Goal: Information Seeking & Learning: Learn about a topic

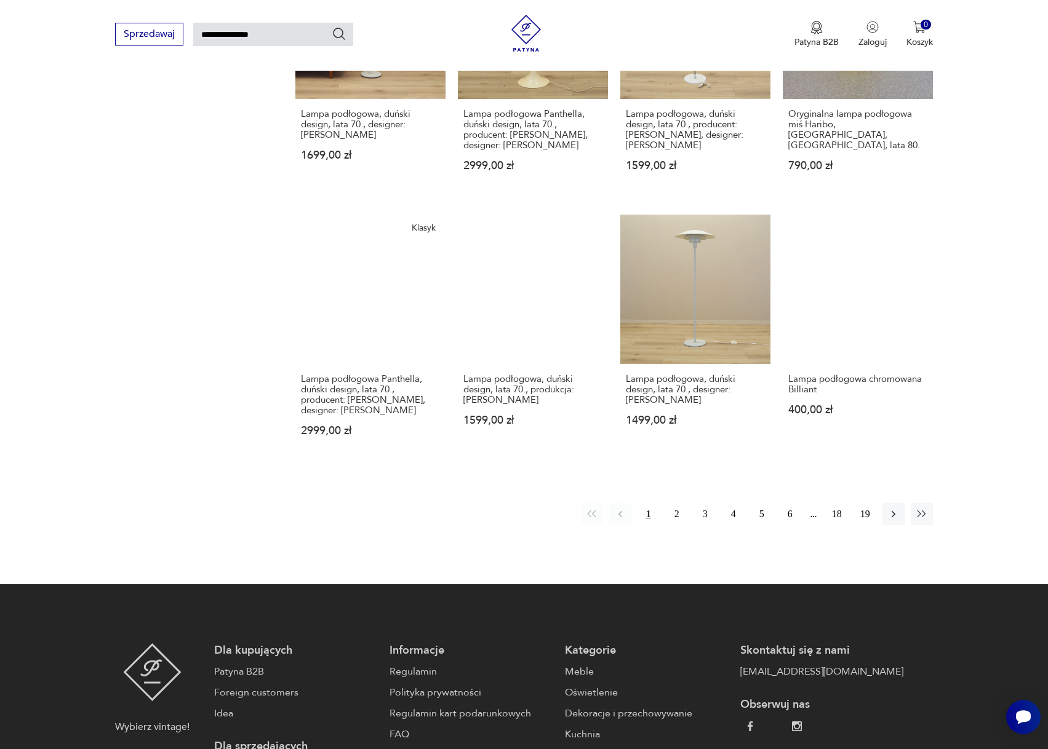
scroll to position [844, 0]
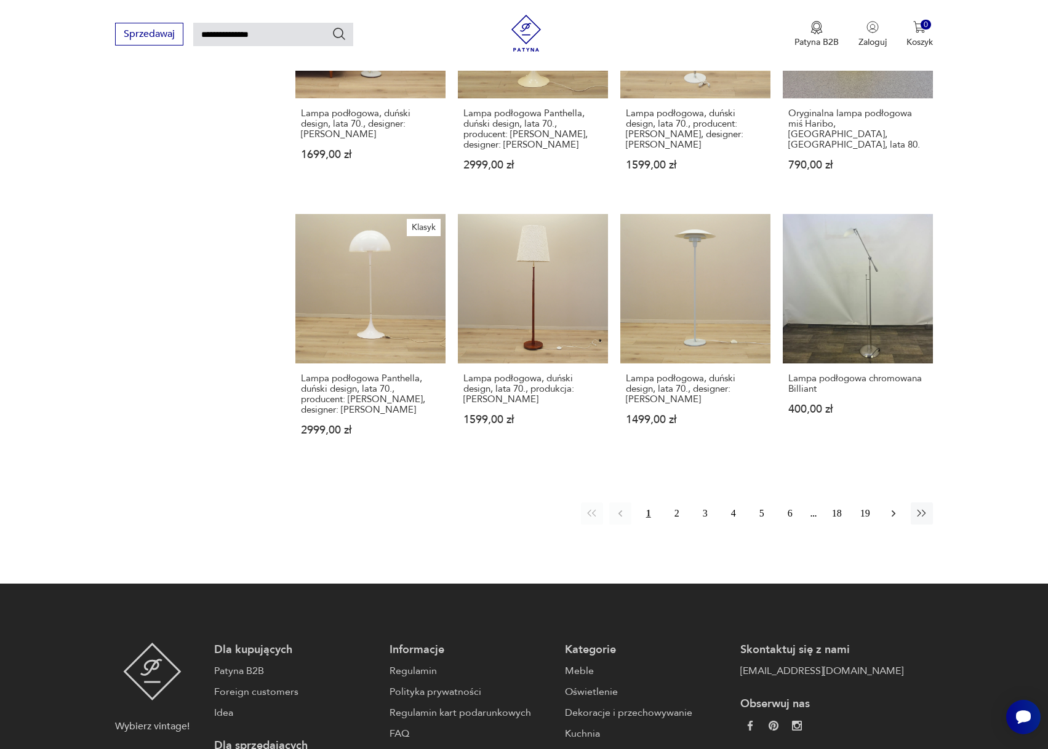
click at [893, 512] on icon "button" at bounding box center [894, 514] width 4 height 7
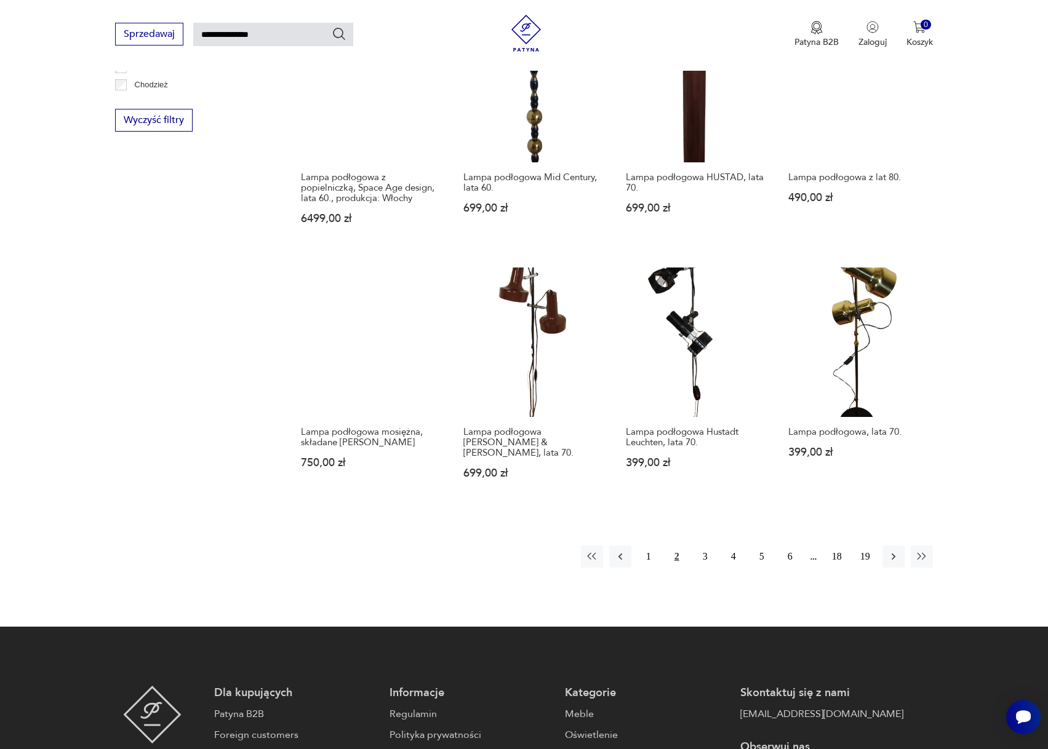
scroll to position [782, 0]
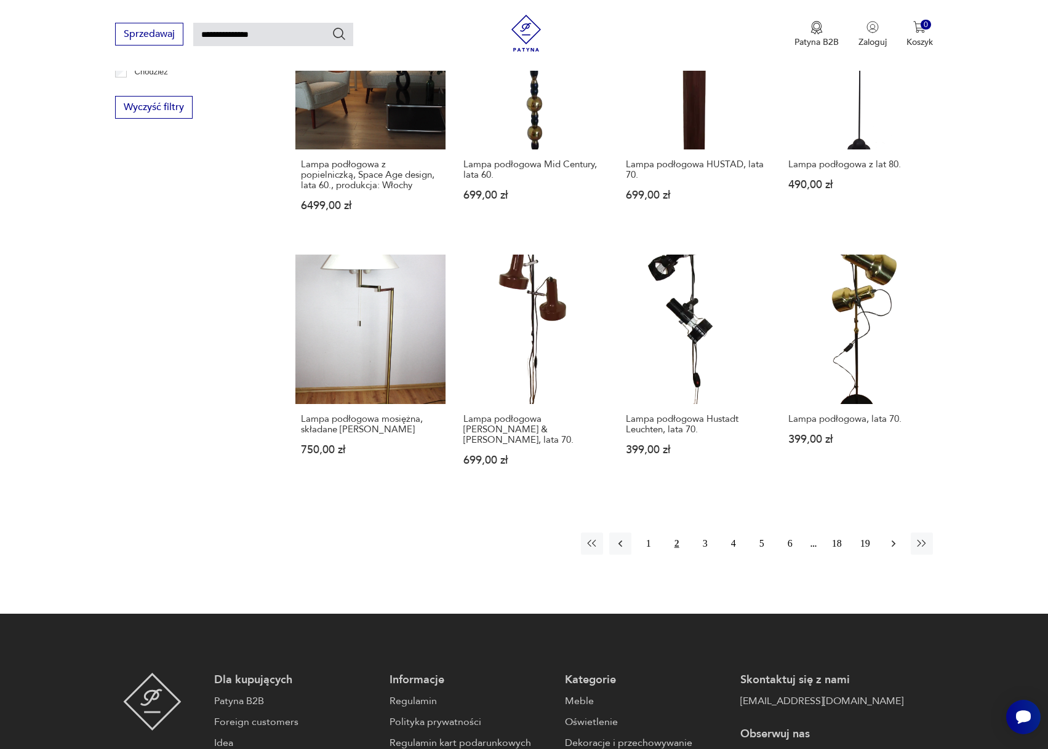
click at [893, 538] on icon "button" at bounding box center [893, 544] width 12 height 12
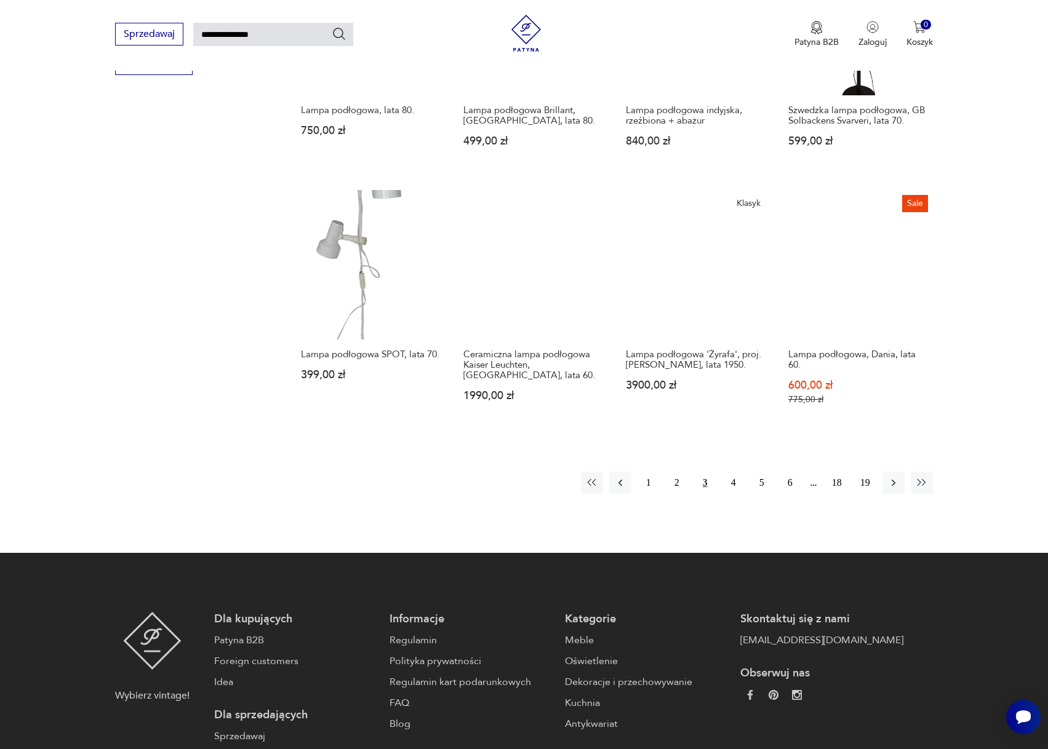
scroll to position [844, 0]
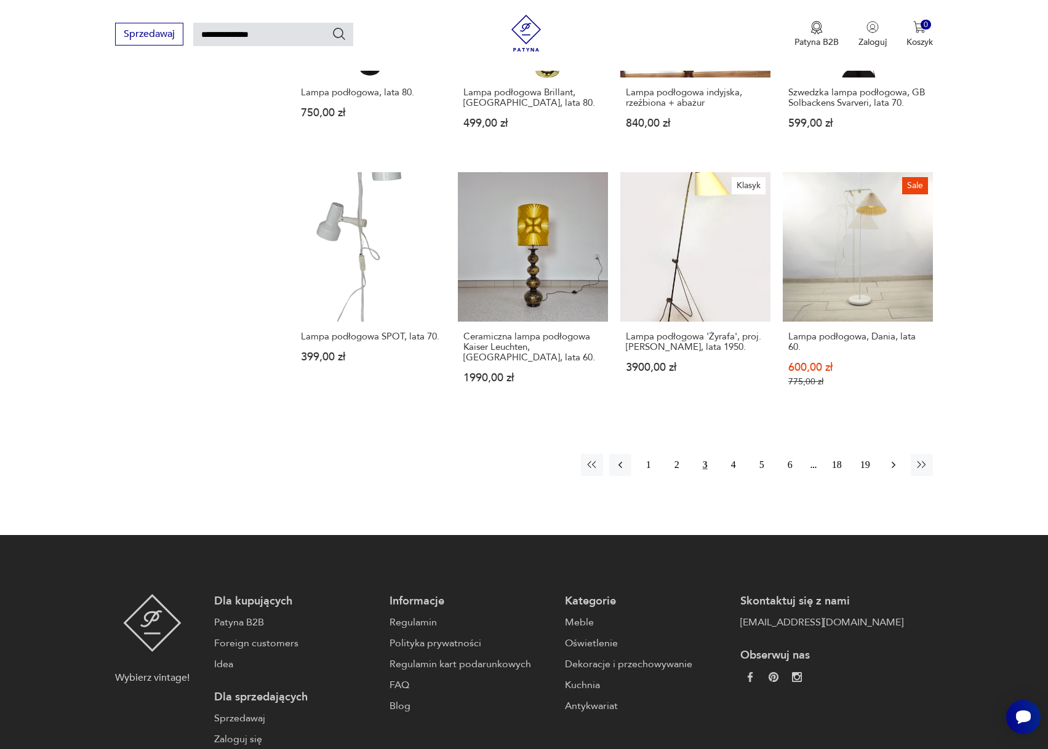
click at [887, 459] on icon "button" at bounding box center [893, 465] width 12 height 12
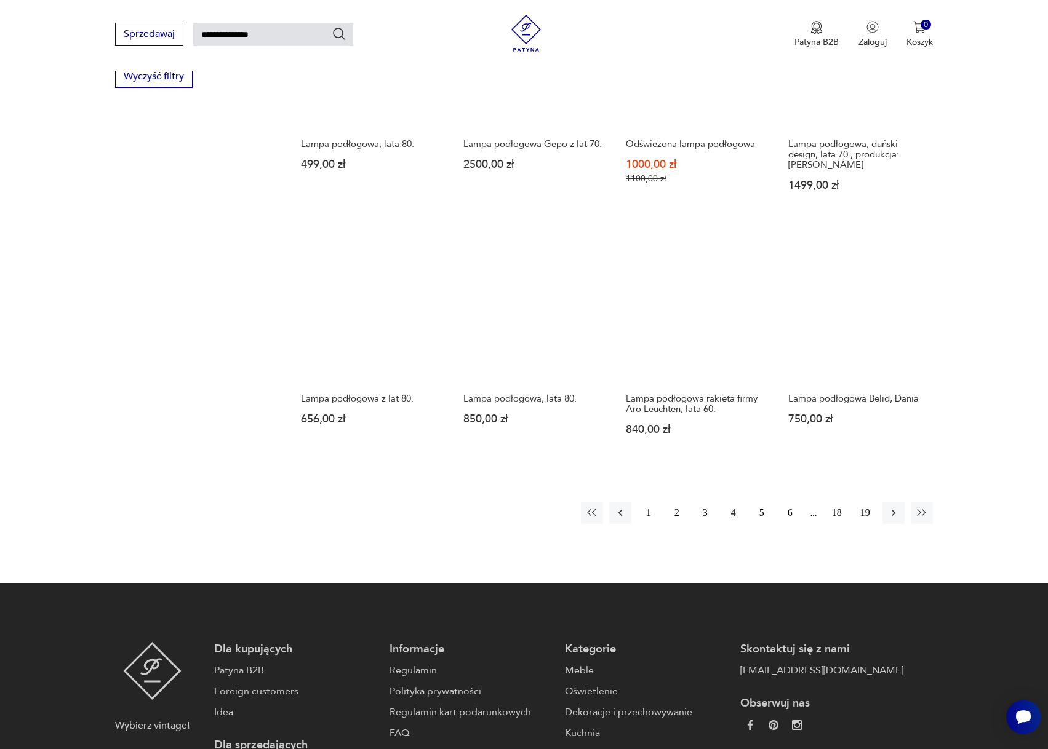
scroll to position [844, 0]
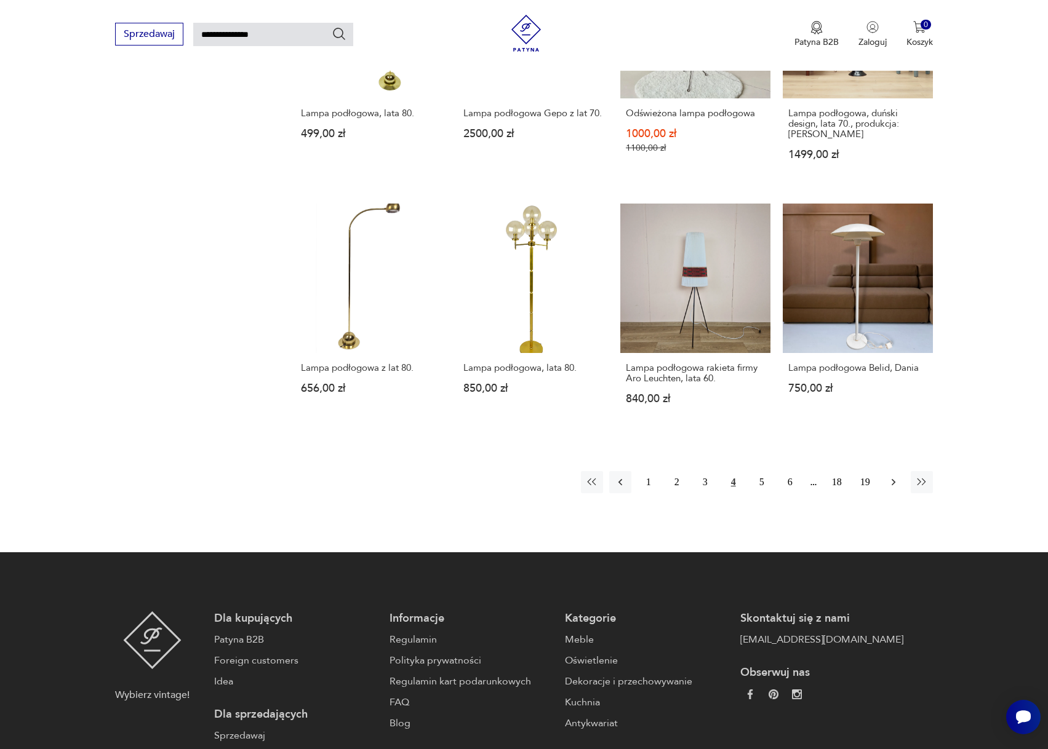
click at [890, 478] on icon "button" at bounding box center [893, 482] width 12 height 12
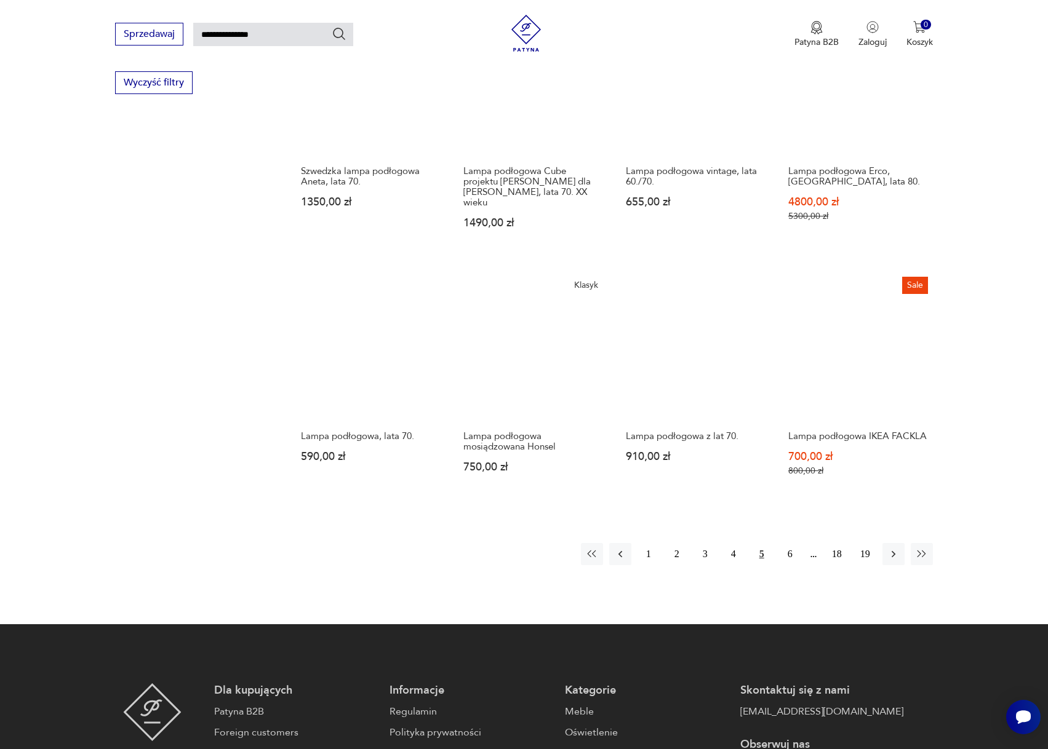
scroll to position [844, 0]
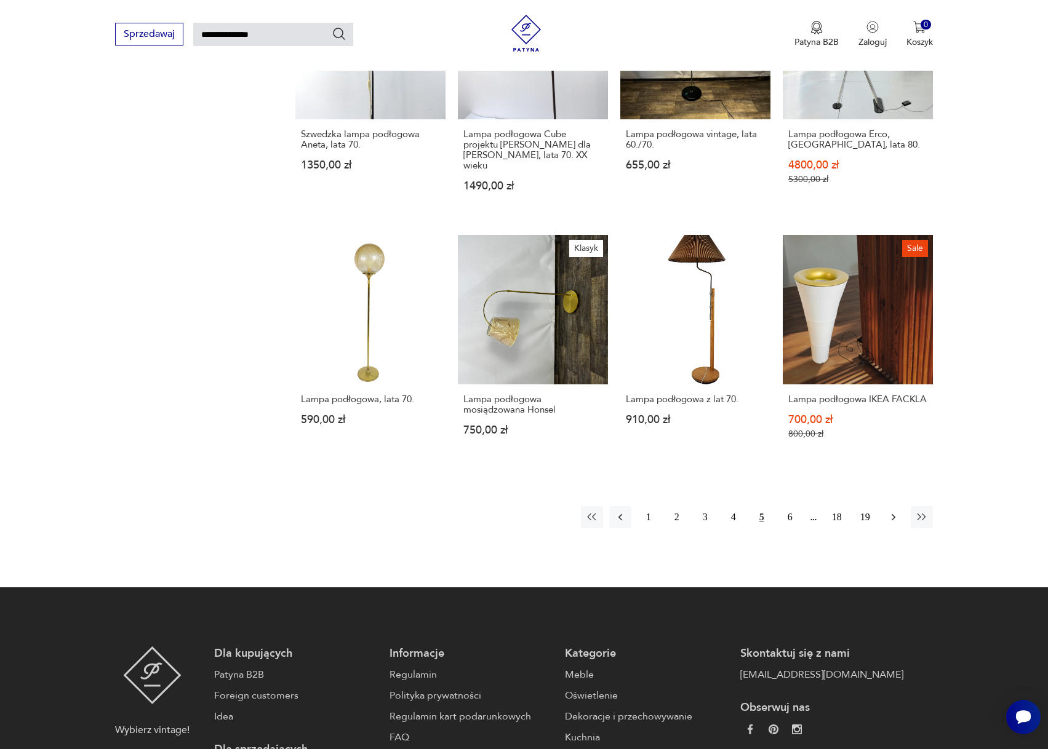
click at [893, 511] on icon "button" at bounding box center [893, 517] width 12 height 12
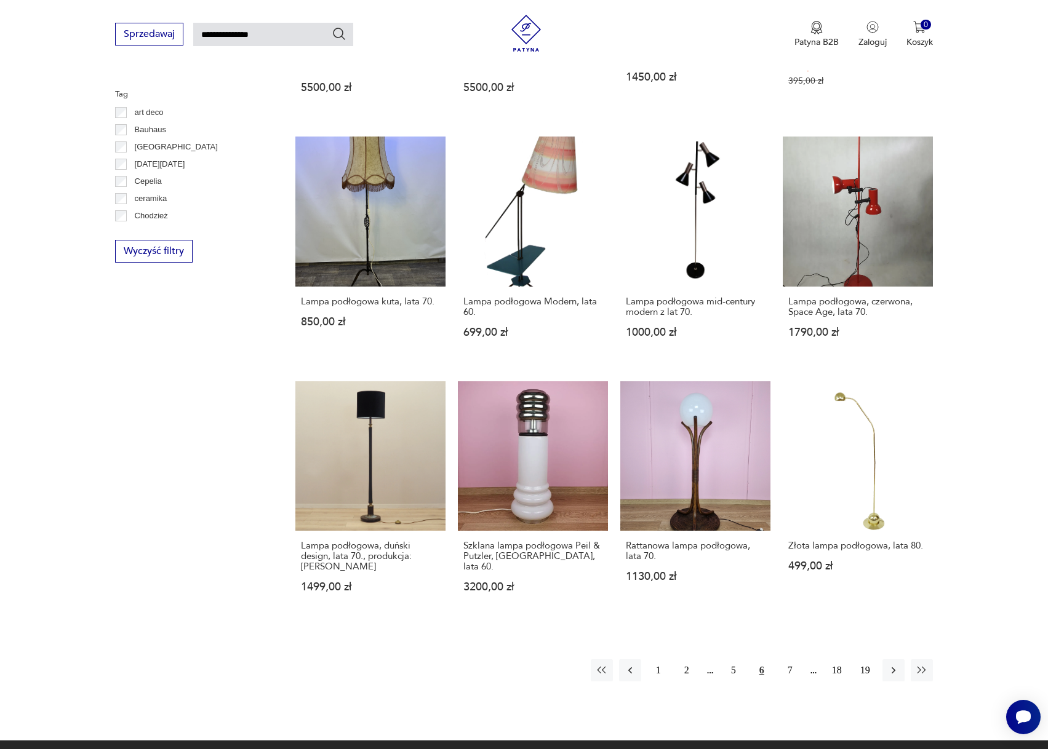
scroll to position [721, 0]
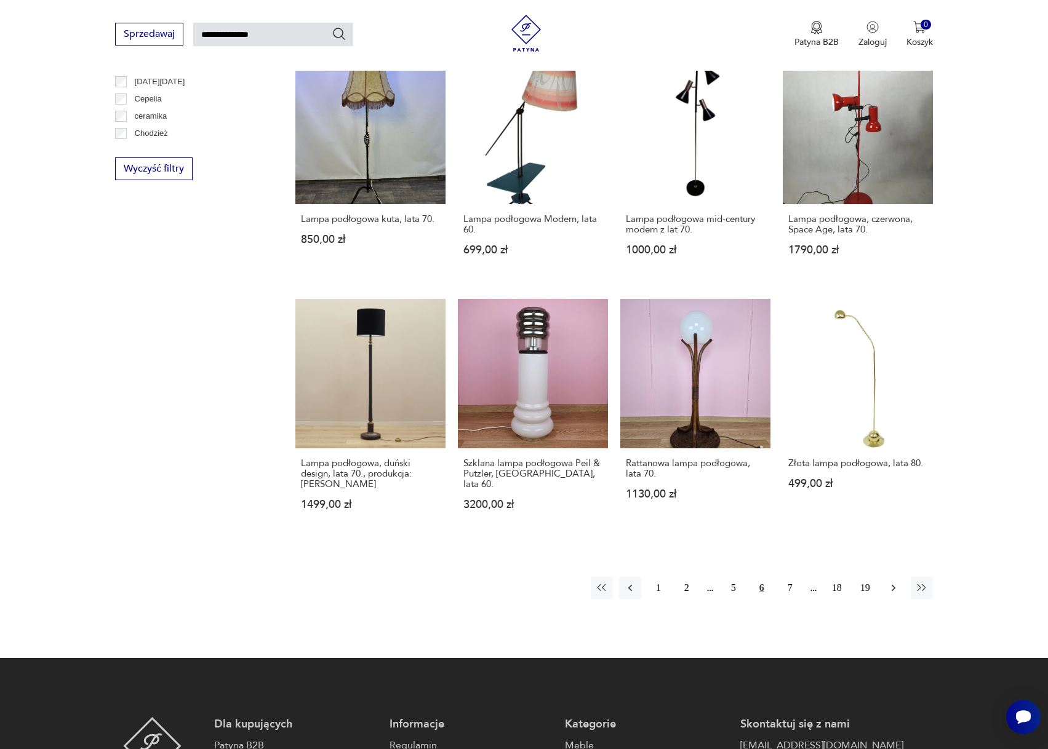
click at [893, 582] on icon "button" at bounding box center [893, 588] width 12 height 12
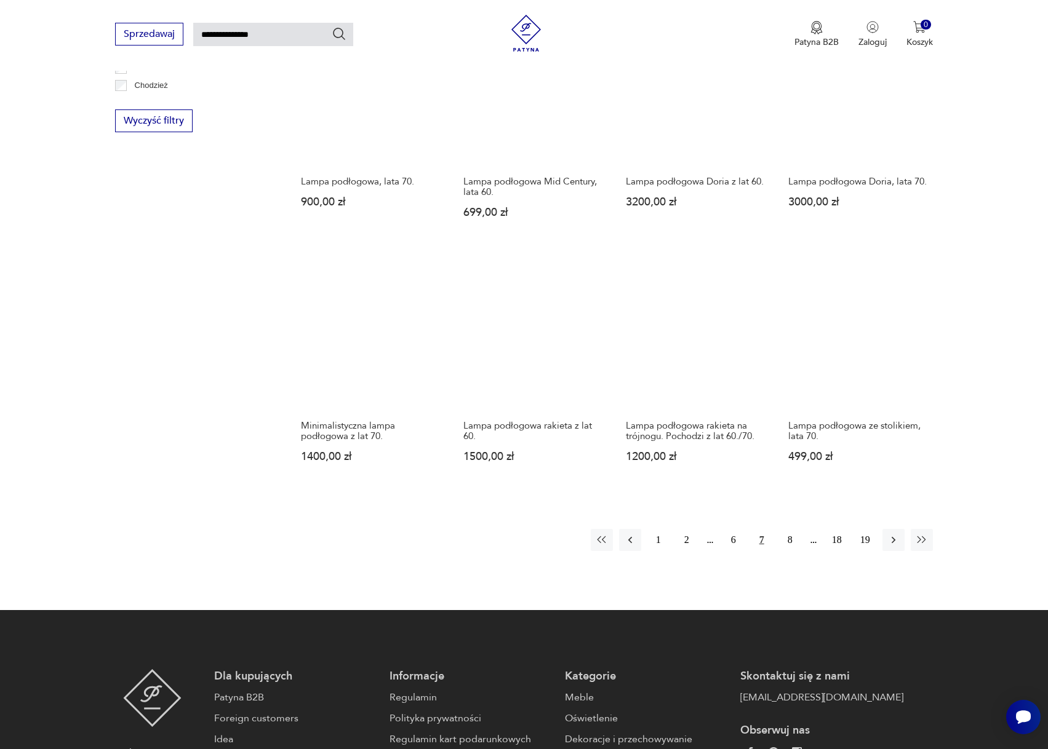
scroll to position [782, 0]
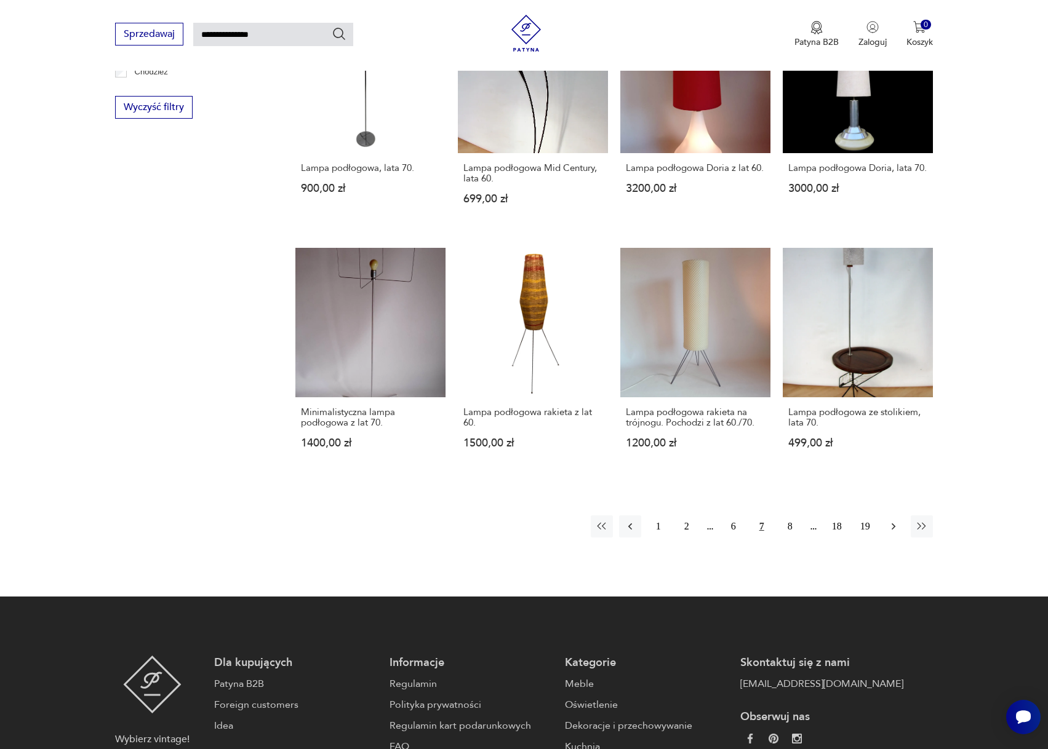
click at [892, 521] on icon "button" at bounding box center [893, 527] width 12 height 12
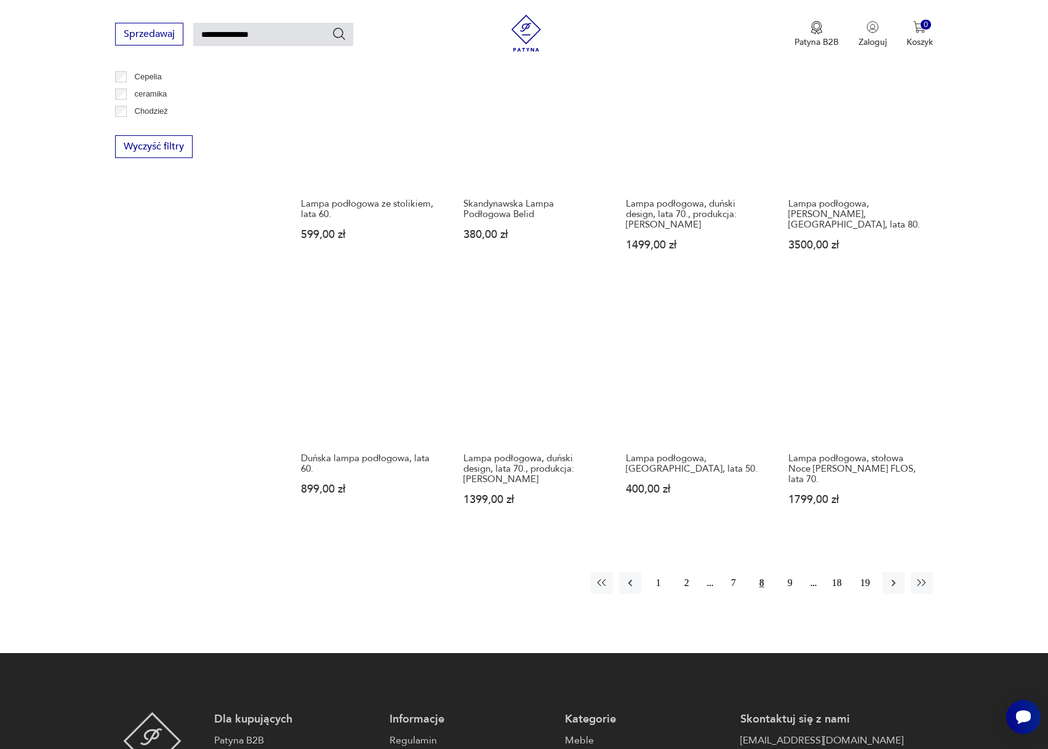
scroll to position [782, 0]
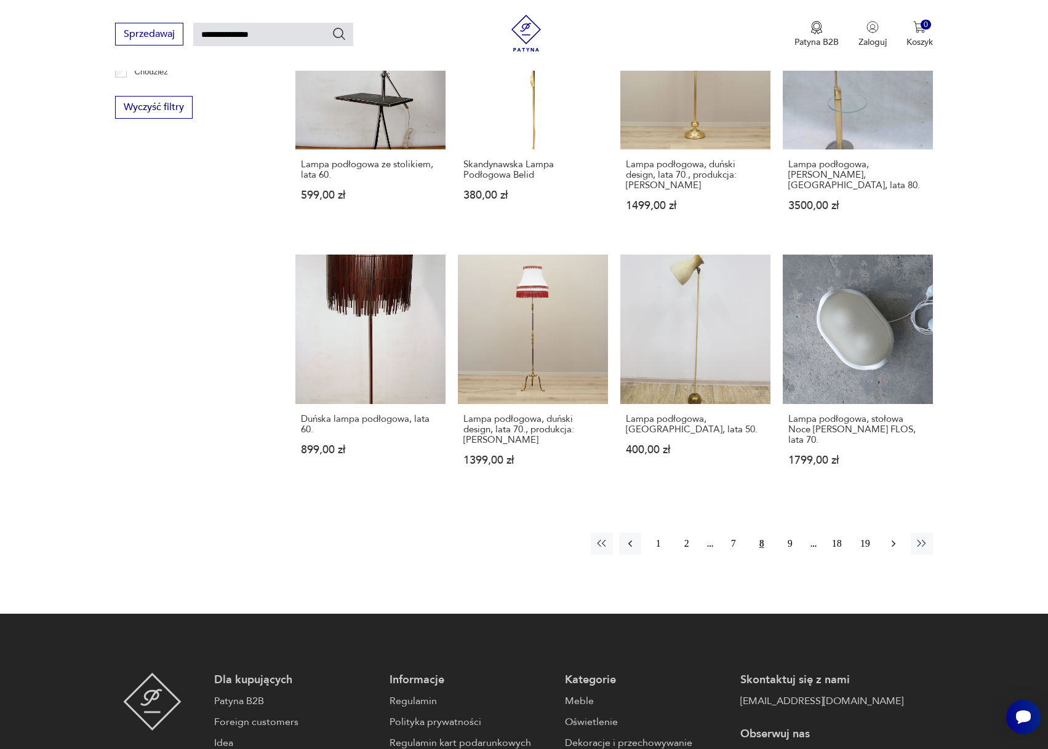
click at [892, 538] on icon "button" at bounding box center [893, 544] width 12 height 12
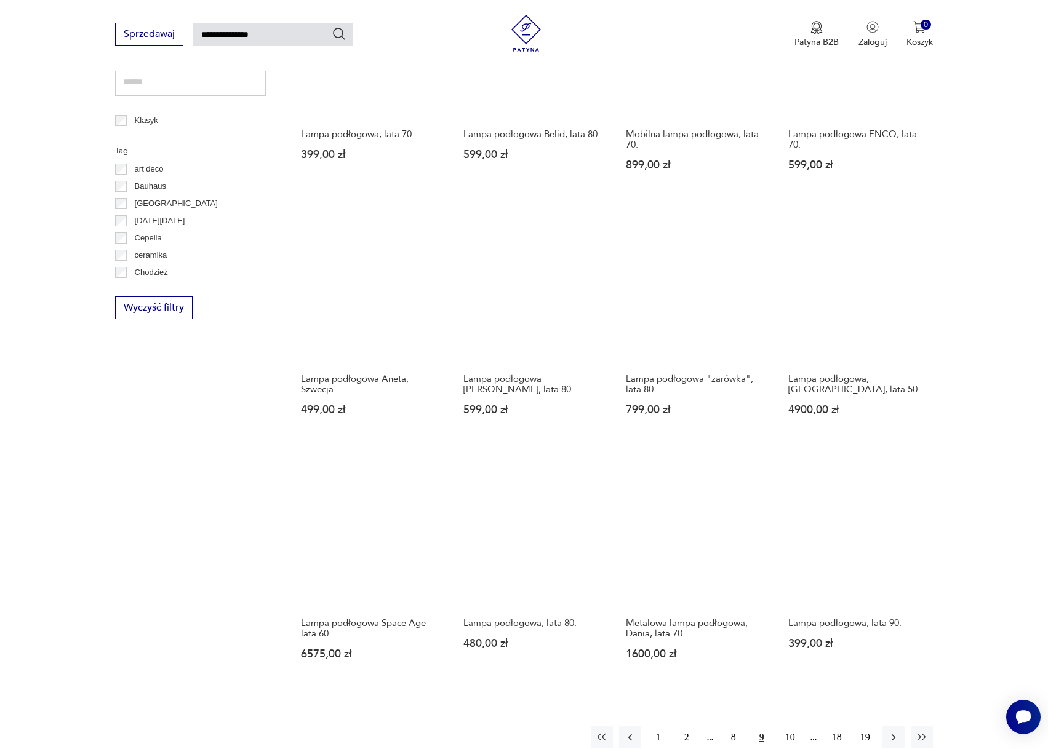
scroll to position [782, 0]
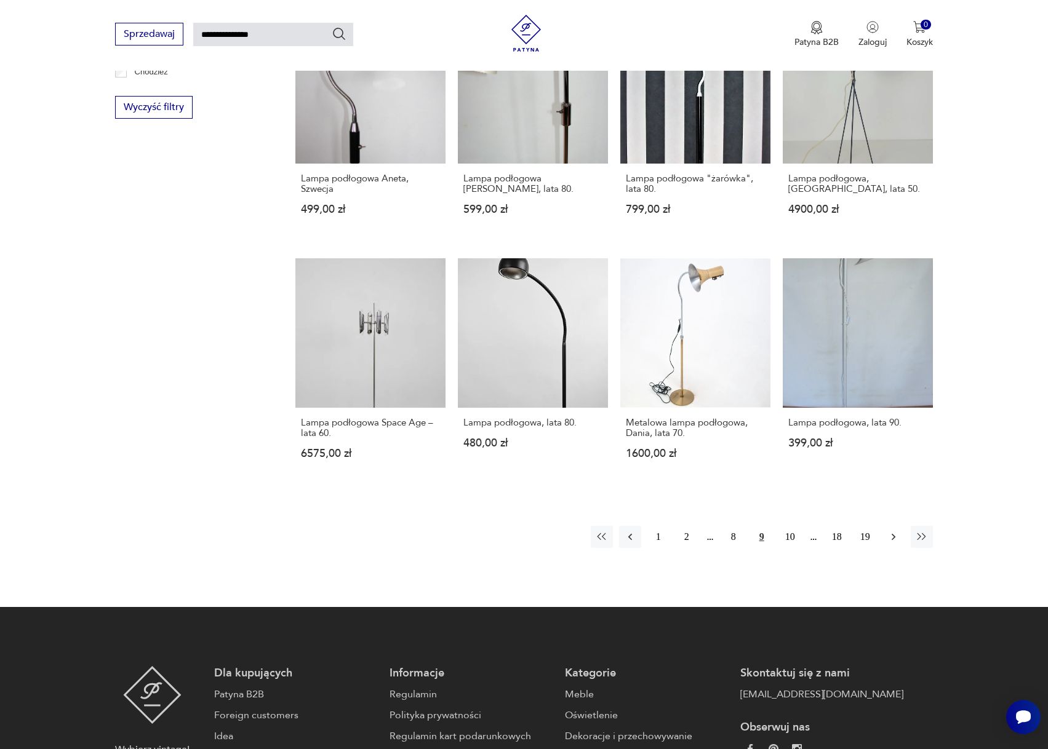
click at [893, 531] on icon "button" at bounding box center [893, 537] width 12 height 12
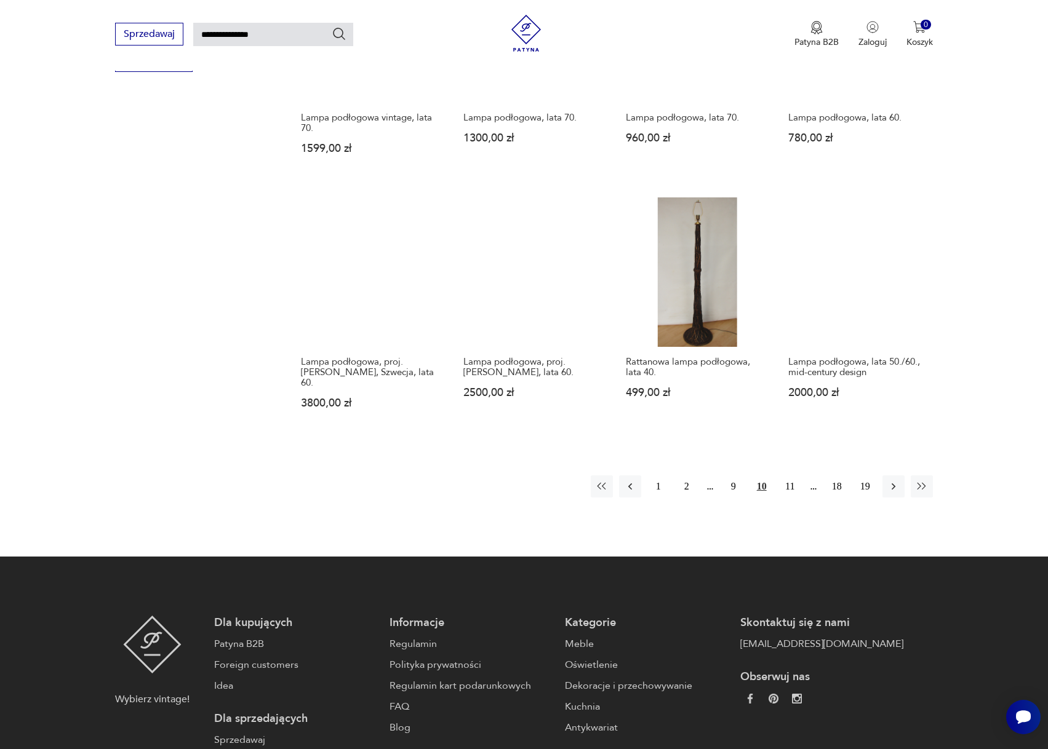
scroll to position [844, 0]
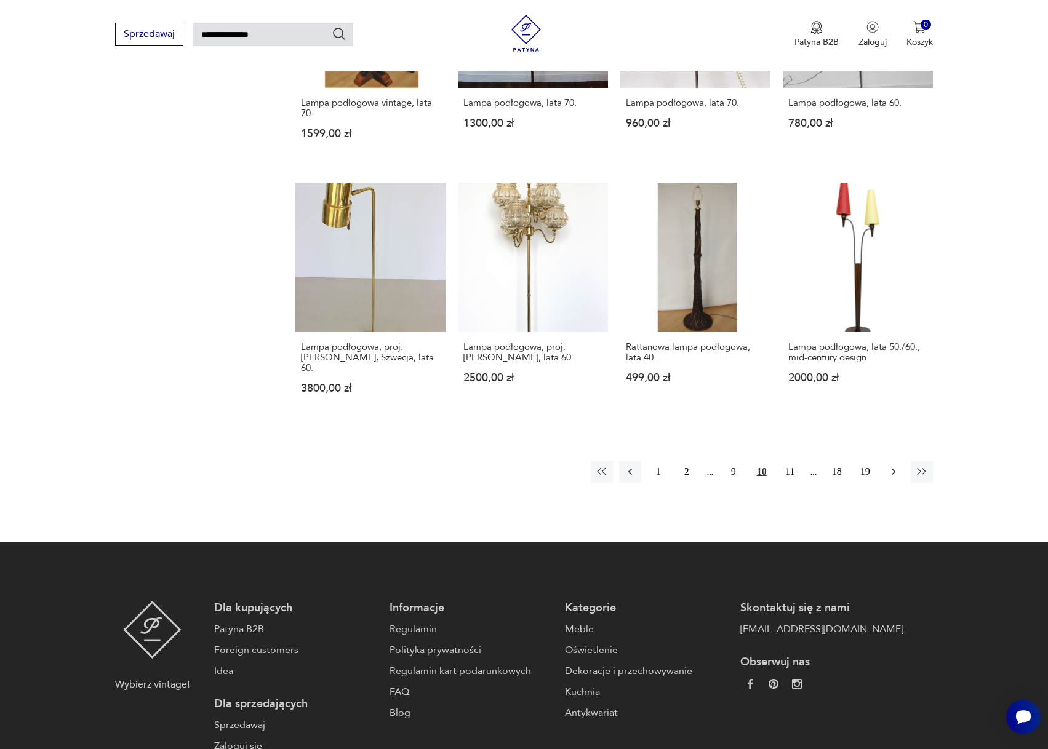
click at [892, 466] on icon "button" at bounding box center [893, 472] width 12 height 12
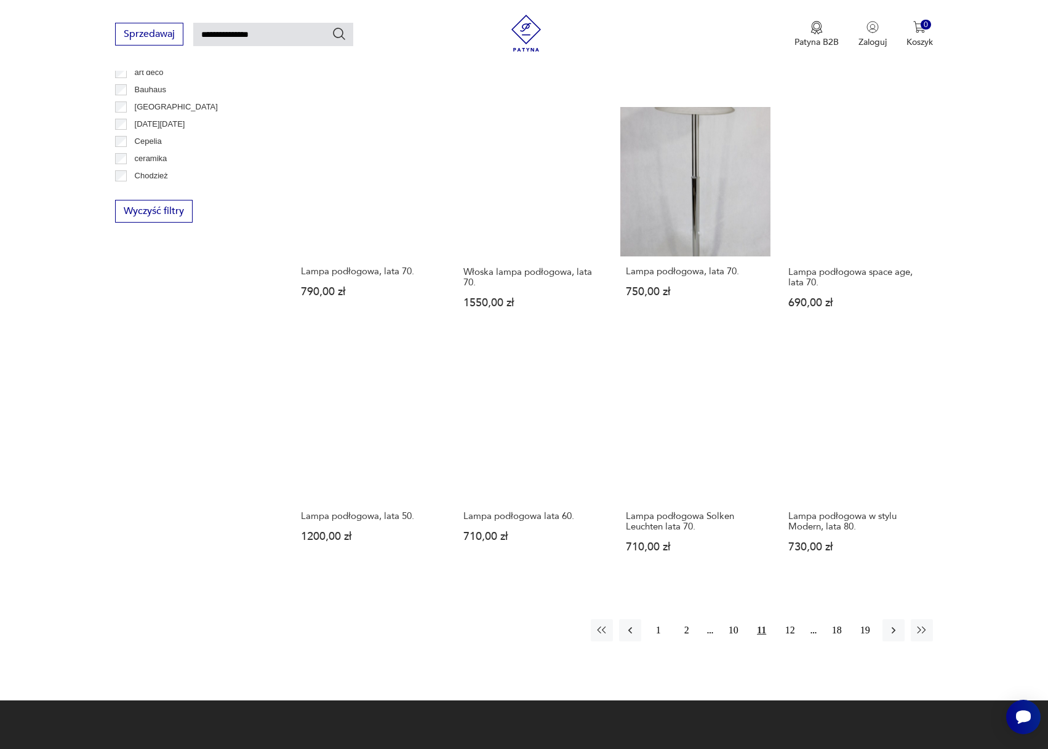
scroll to position [782, 0]
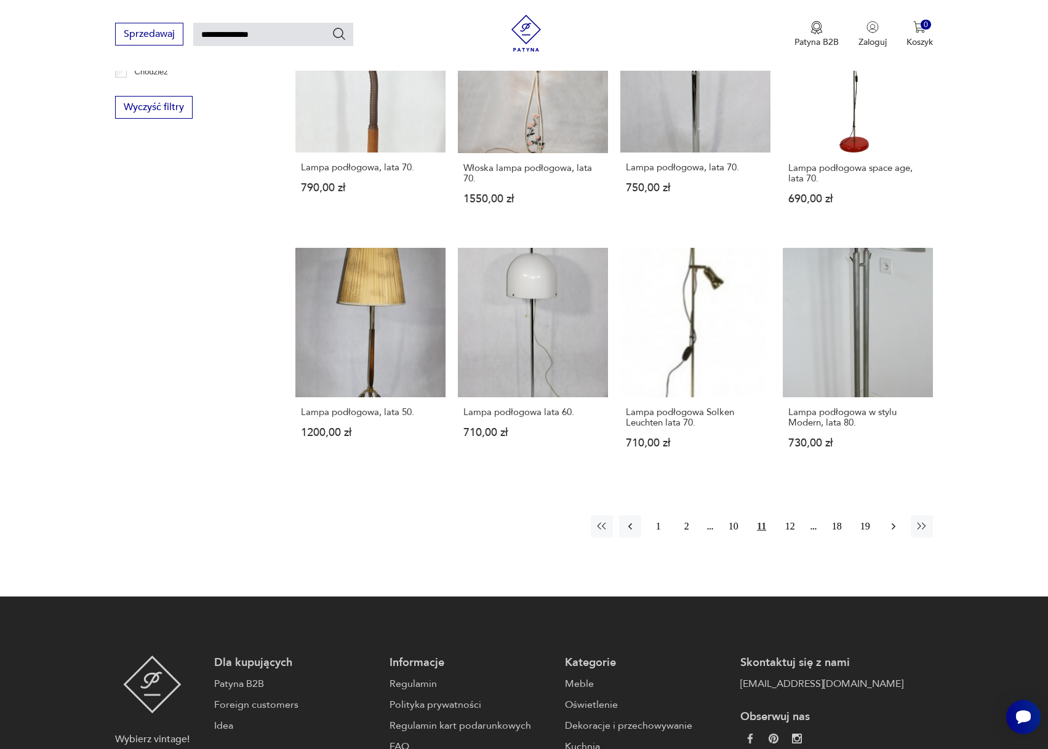
click at [894, 524] on icon "button" at bounding box center [894, 527] width 4 height 7
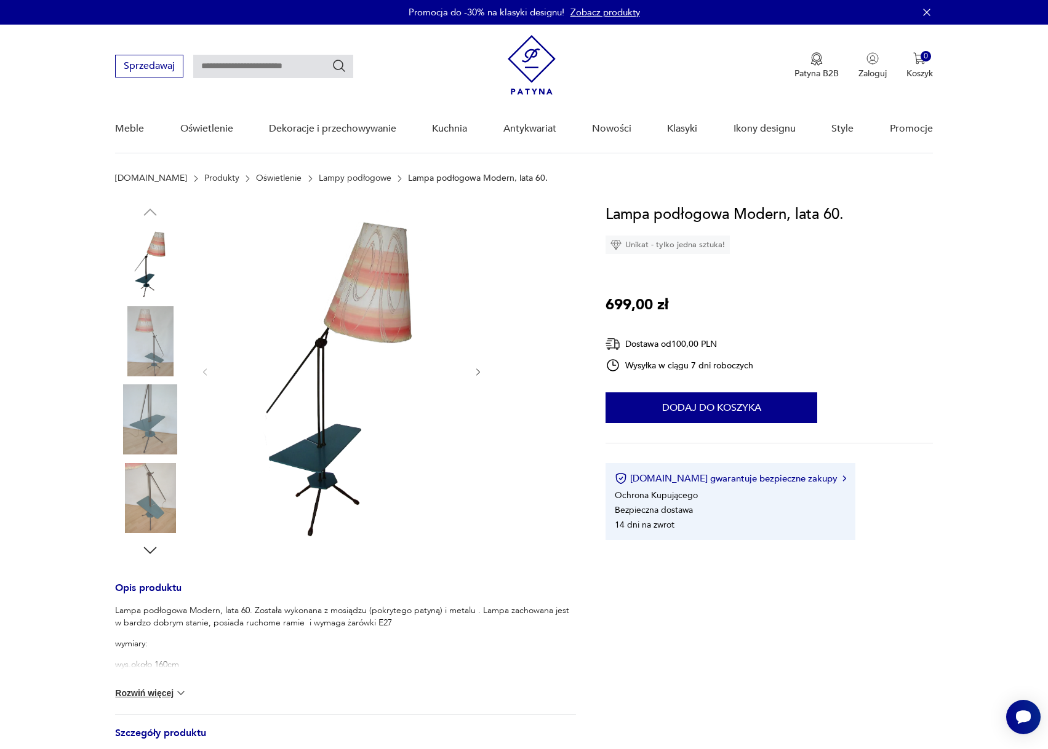
click at [336, 328] on img at bounding box center [342, 371] width 238 height 337
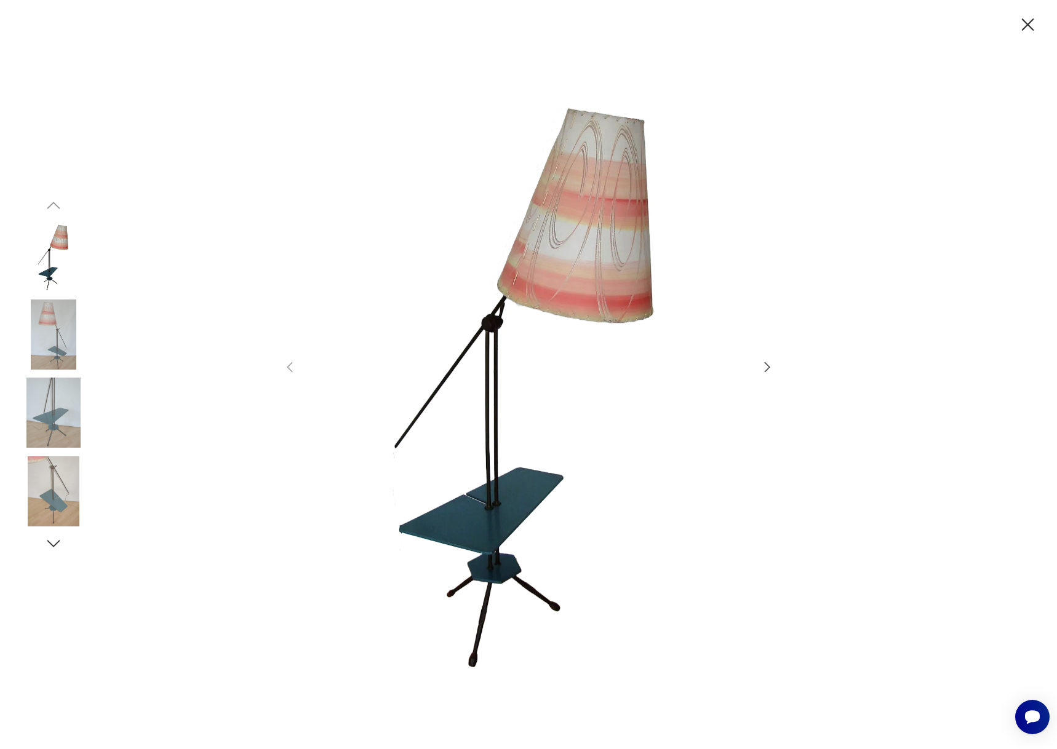
click at [766, 366] on icon "button" at bounding box center [767, 367] width 15 height 15
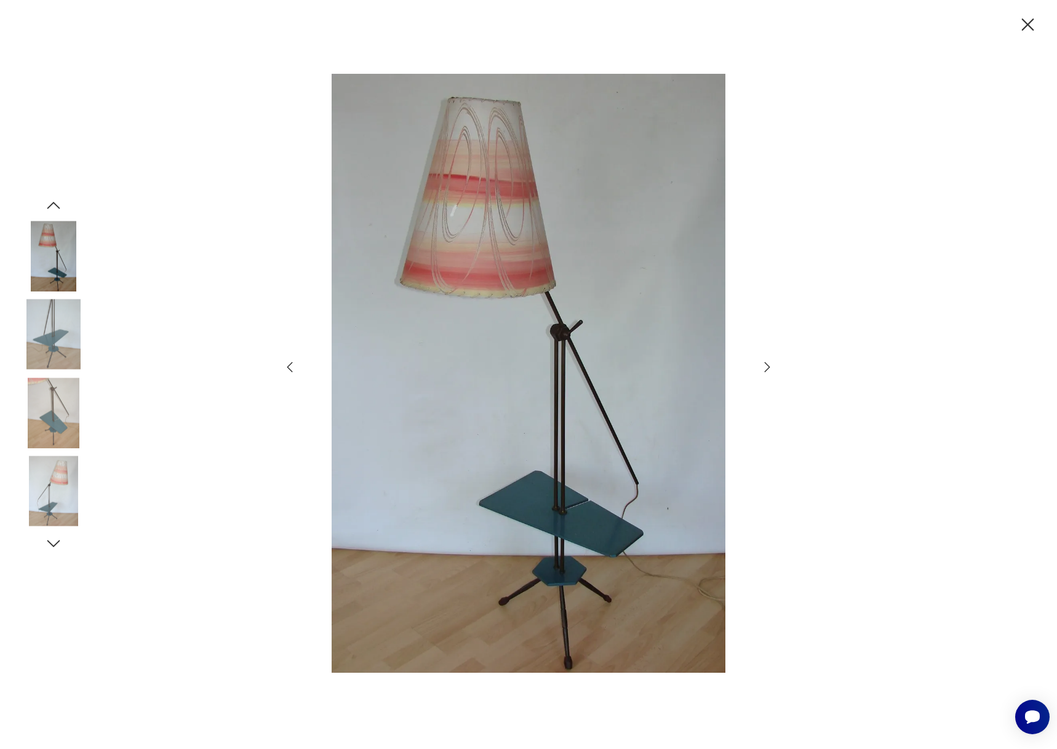
click at [766, 366] on icon "button" at bounding box center [767, 367] width 15 height 15
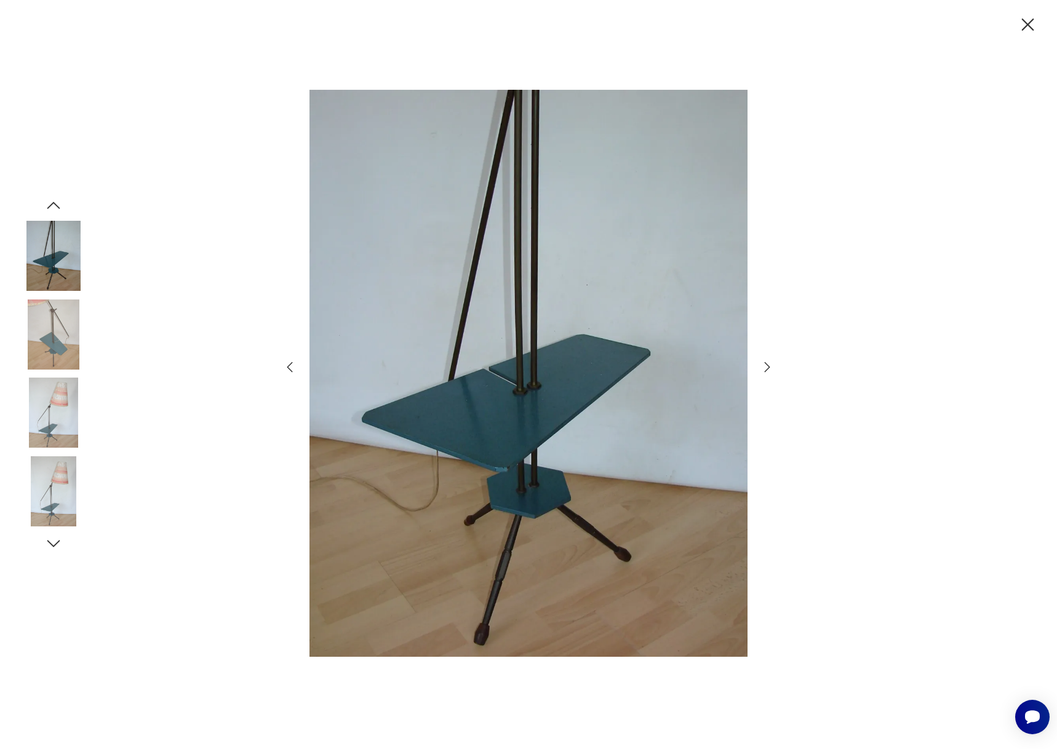
click at [766, 367] on icon "button" at bounding box center [767, 367] width 15 height 15
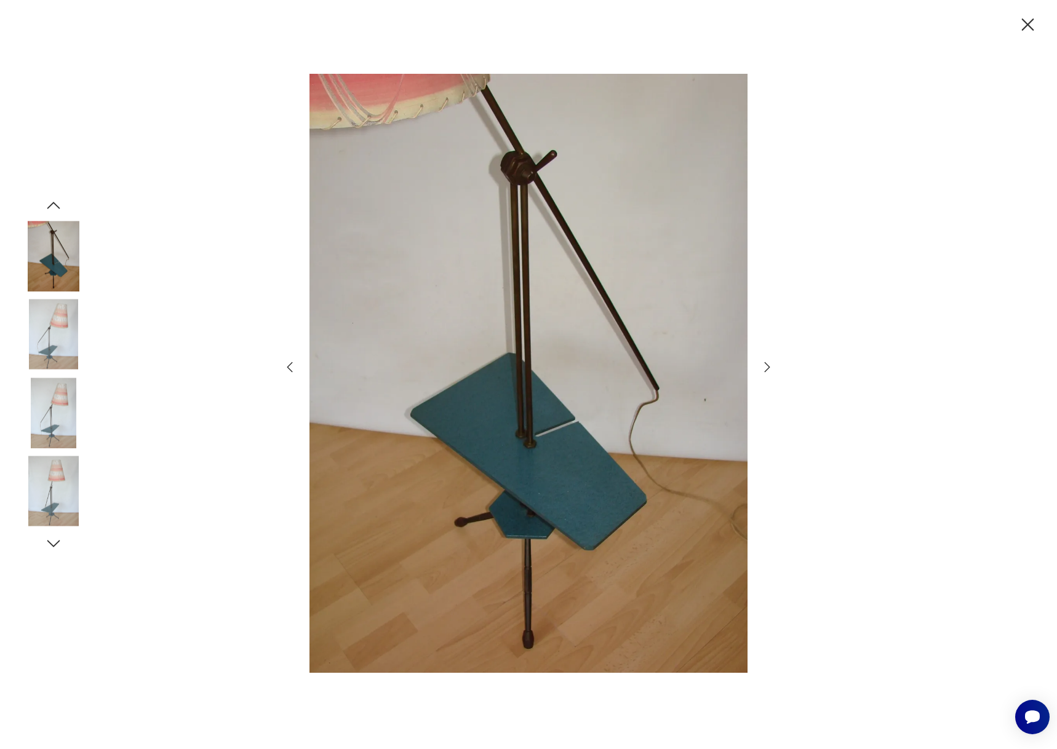
click at [766, 367] on icon "button" at bounding box center [767, 367] width 15 height 15
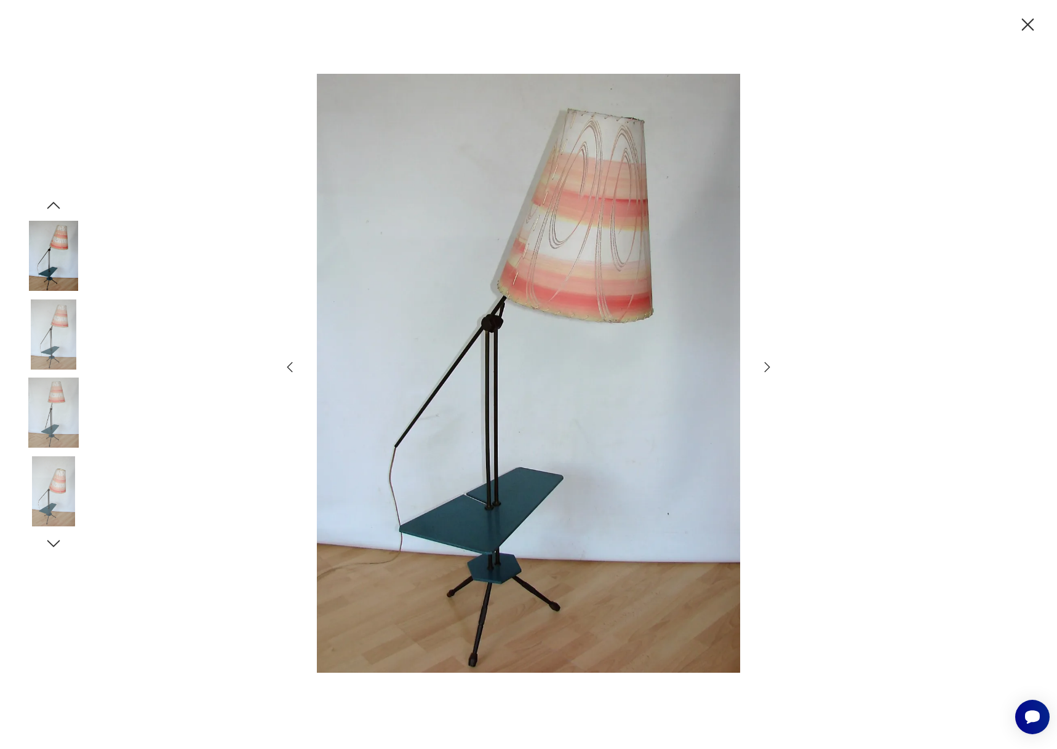
click at [766, 367] on icon "button" at bounding box center [767, 367] width 15 height 15
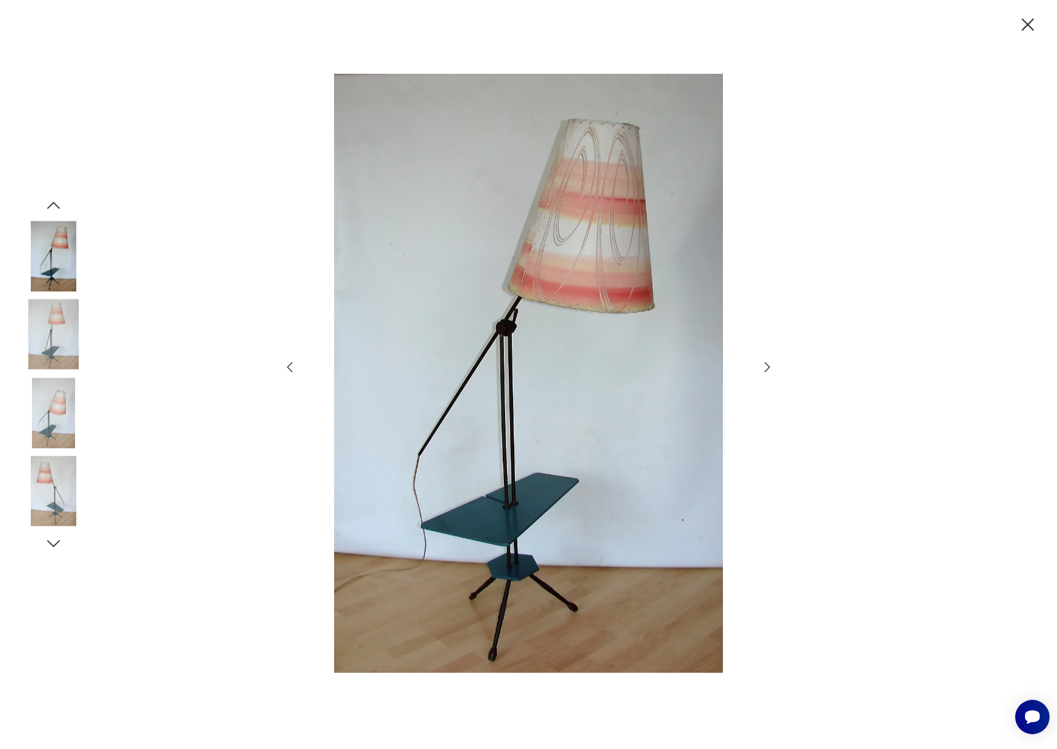
click at [766, 367] on icon "button" at bounding box center [767, 367] width 15 height 15
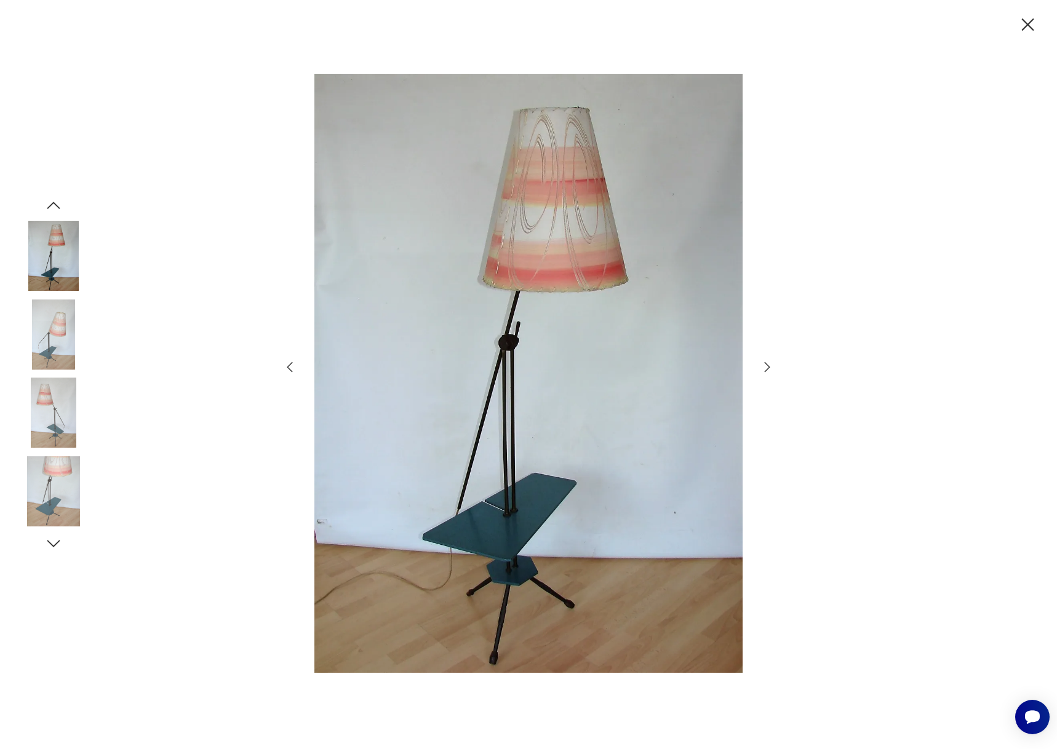
click at [766, 367] on icon "button" at bounding box center [767, 367] width 15 height 15
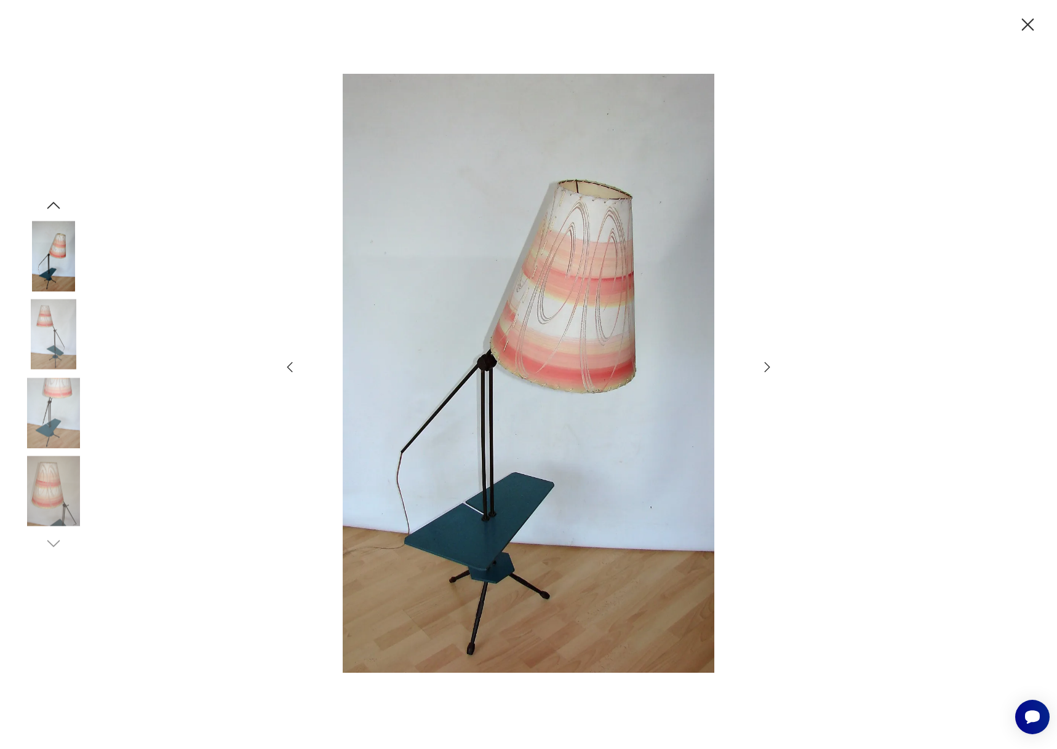
click at [766, 368] on icon "button" at bounding box center [767, 367] width 15 height 15
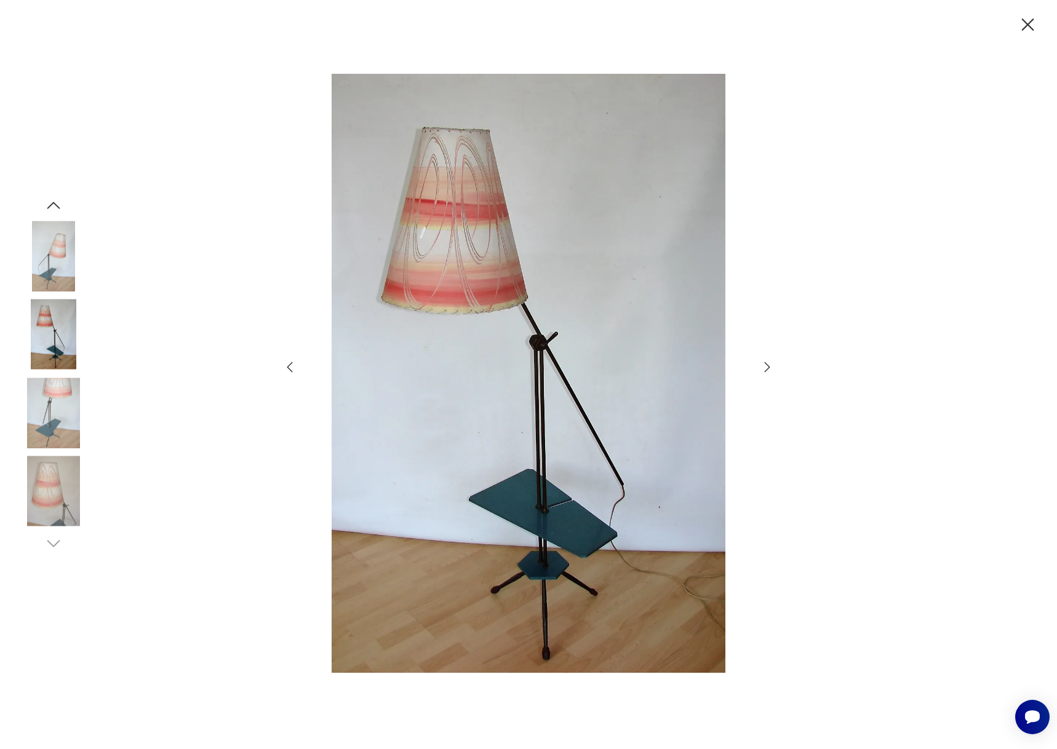
click at [766, 368] on icon "button" at bounding box center [767, 367] width 15 height 15
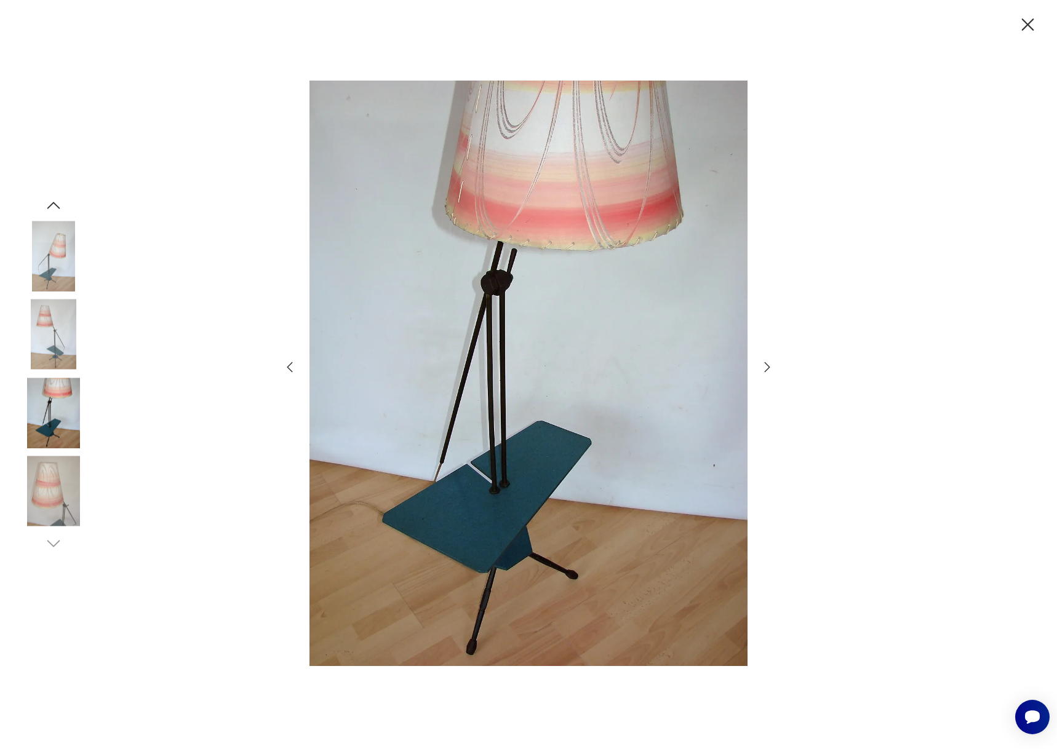
click at [1036, 30] on icon "button" at bounding box center [1028, 25] width 22 height 22
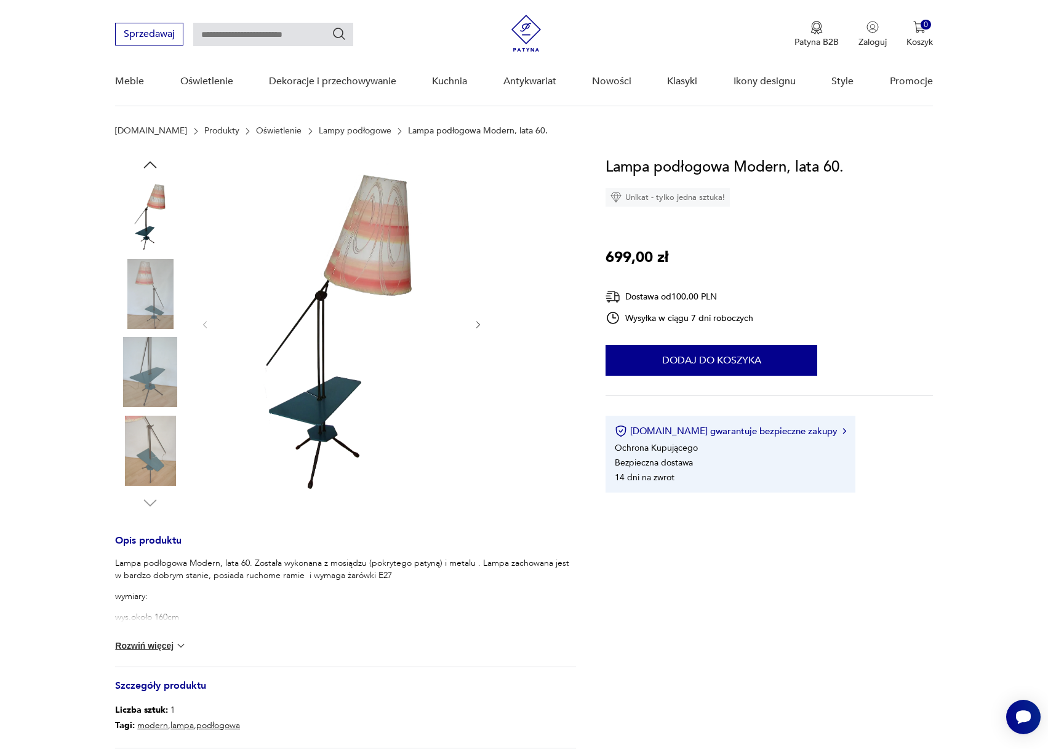
scroll to position [185, 0]
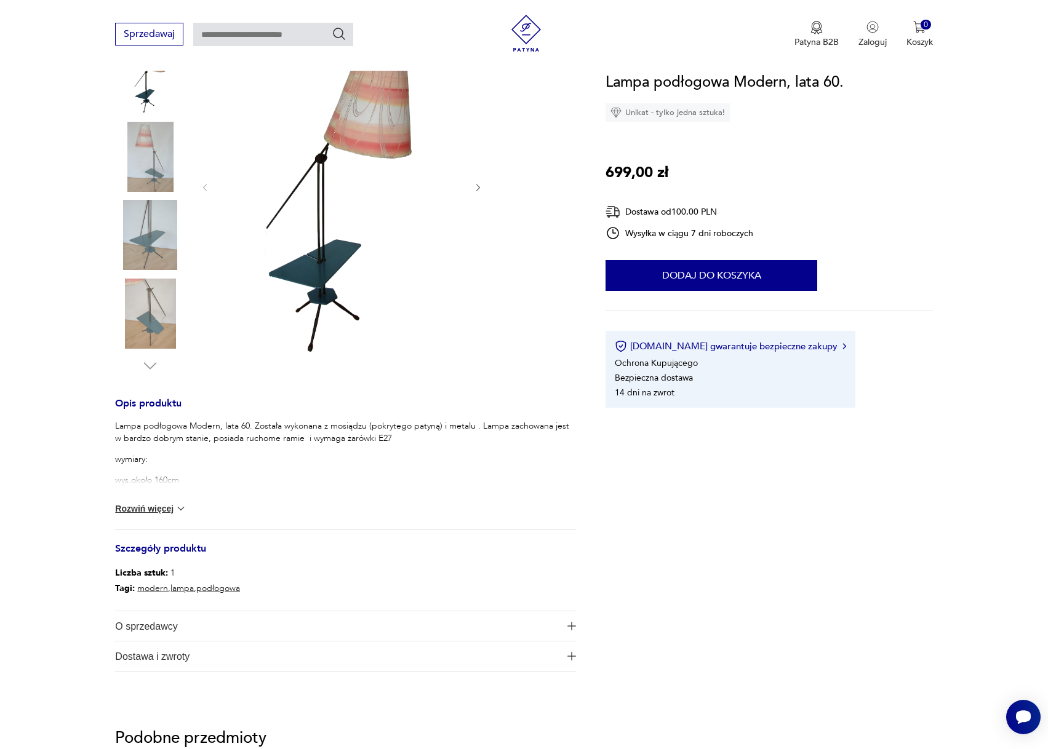
click at [180, 508] on img at bounding box center [181, 509] width 12 height 12
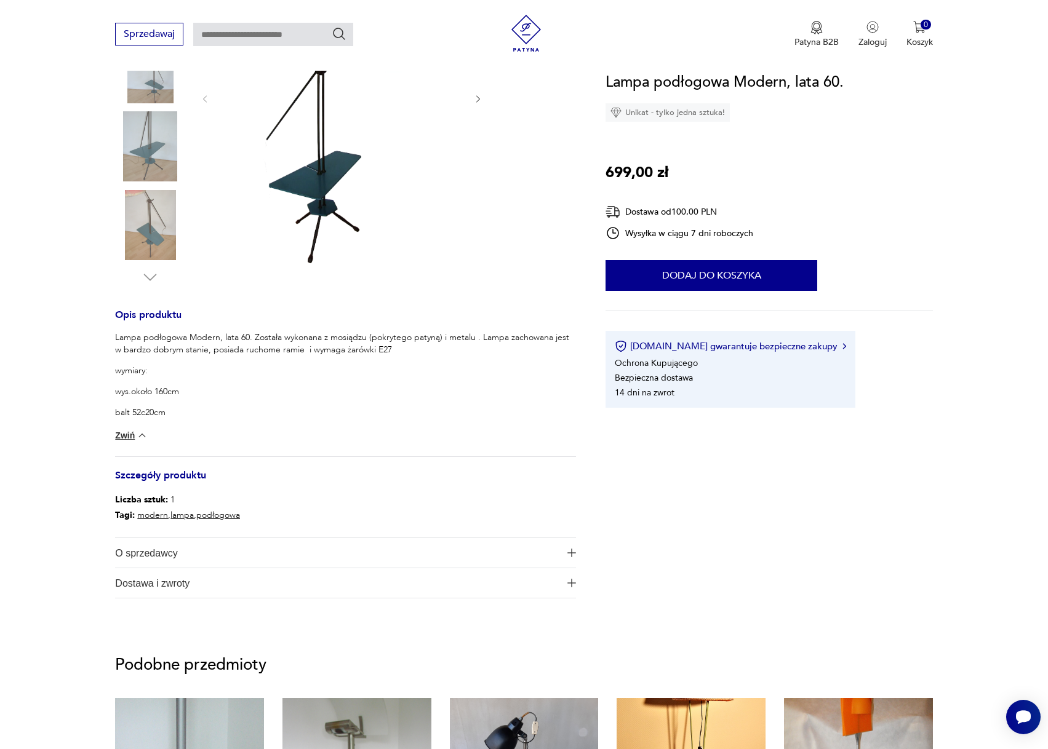
scroll to position [308, 0]
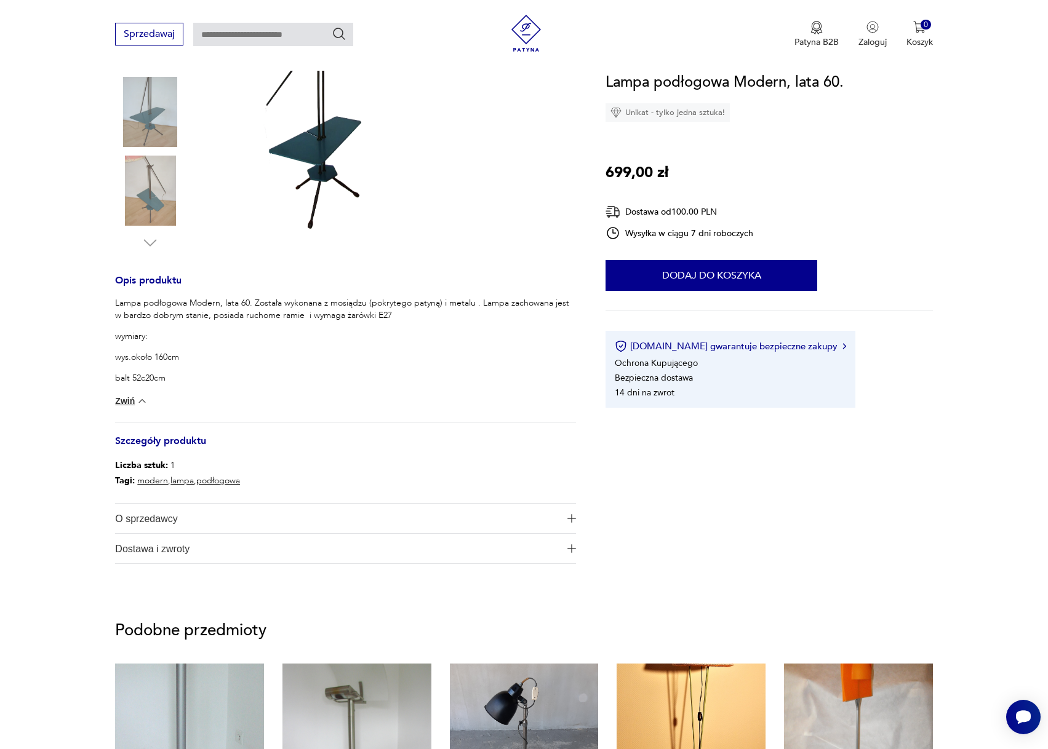
click at [574, 520] on img "button" at bounding box center [571, 518] width 9 height 9
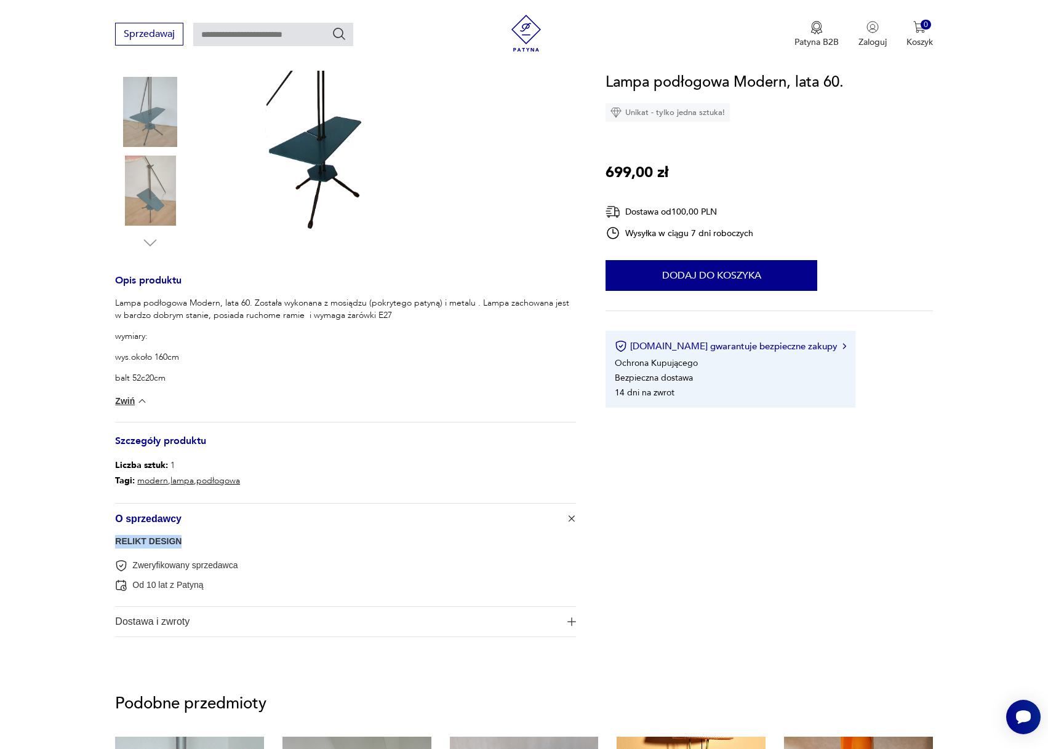
drag, startPoint x: 184, startPoint y: 543, endPoint x: 112, endPoint y: 545, distance: 72.0
click at [112, 545] on section "Opis produktu Lampa podłogowa Modern, lata 60. Została wykonana z mosiądzu (pok…" at bounding box center [524, 281] width 1048 height 772
copy link "RELIKT DESIGN"
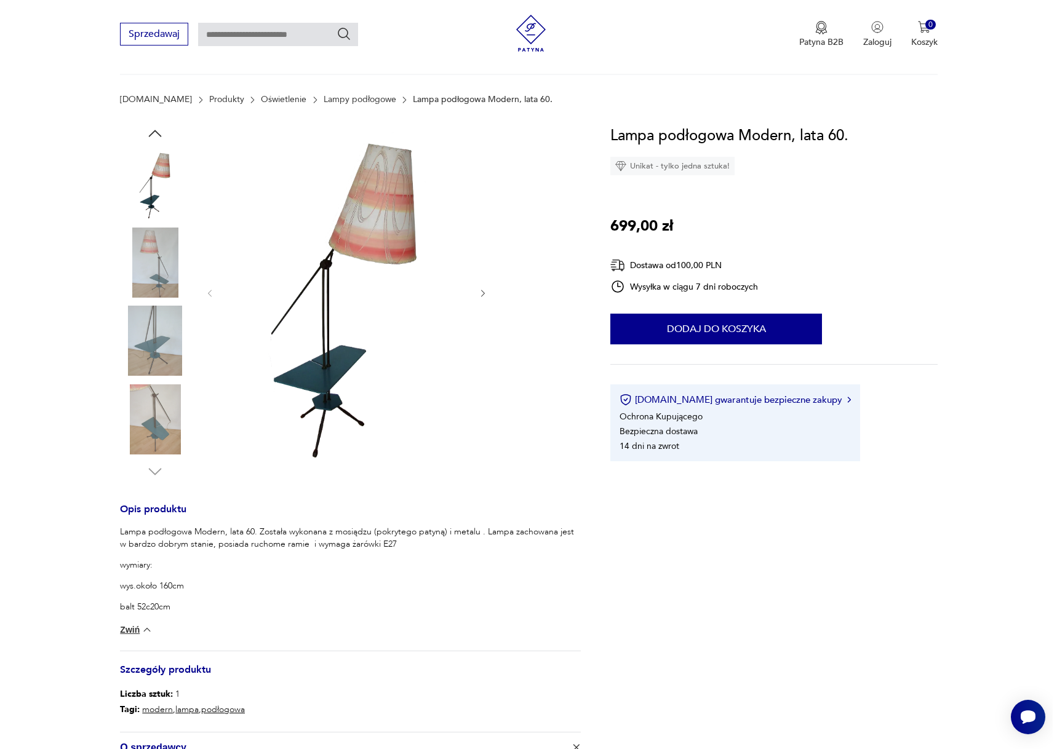
scroll to position [62, 0]
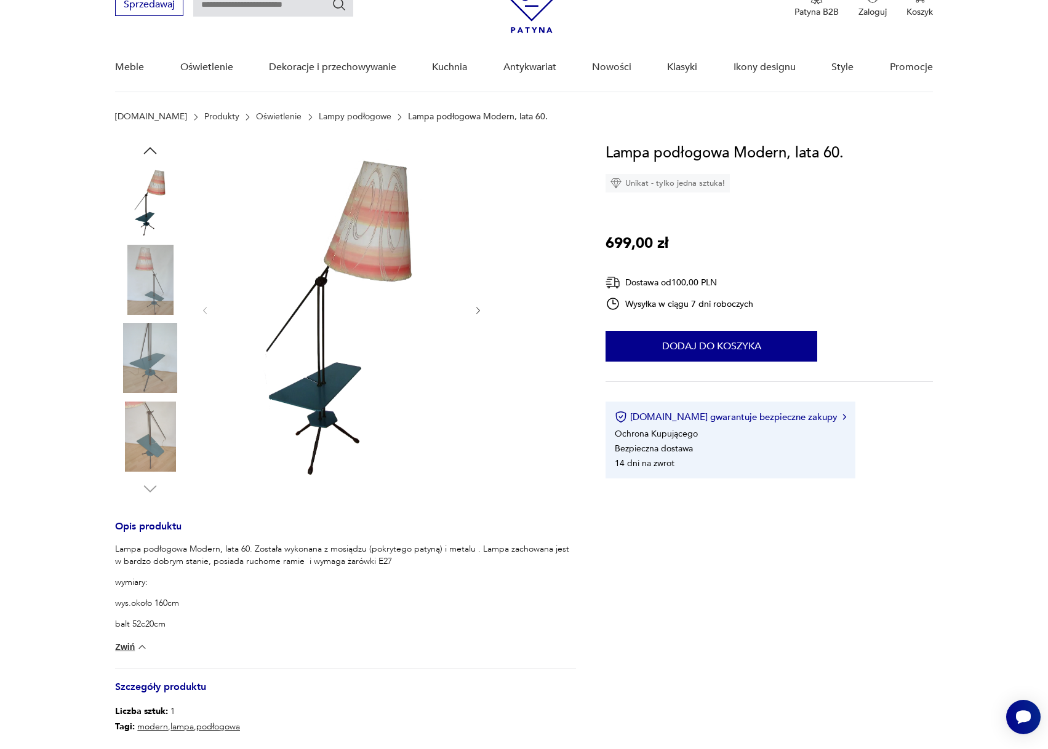
click at [386, 290] on img at bounding box center [342, 310] width 238 height 337
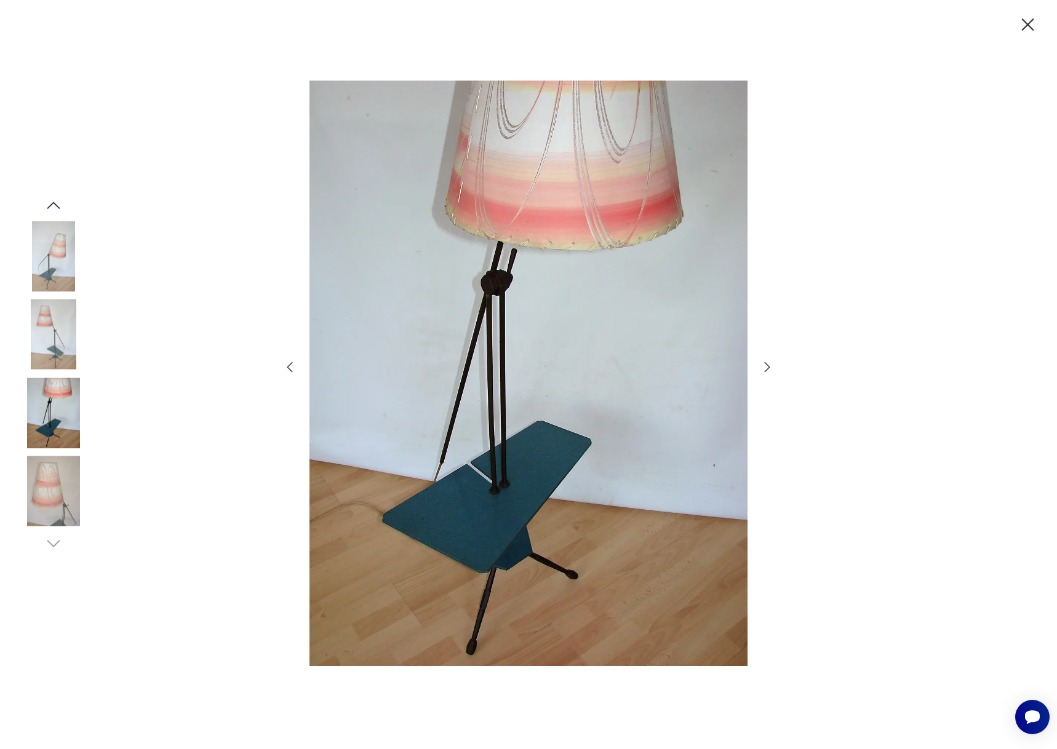
click at [769, 366] on icon "button" at bounding box center [767, 367] width 15 height 15
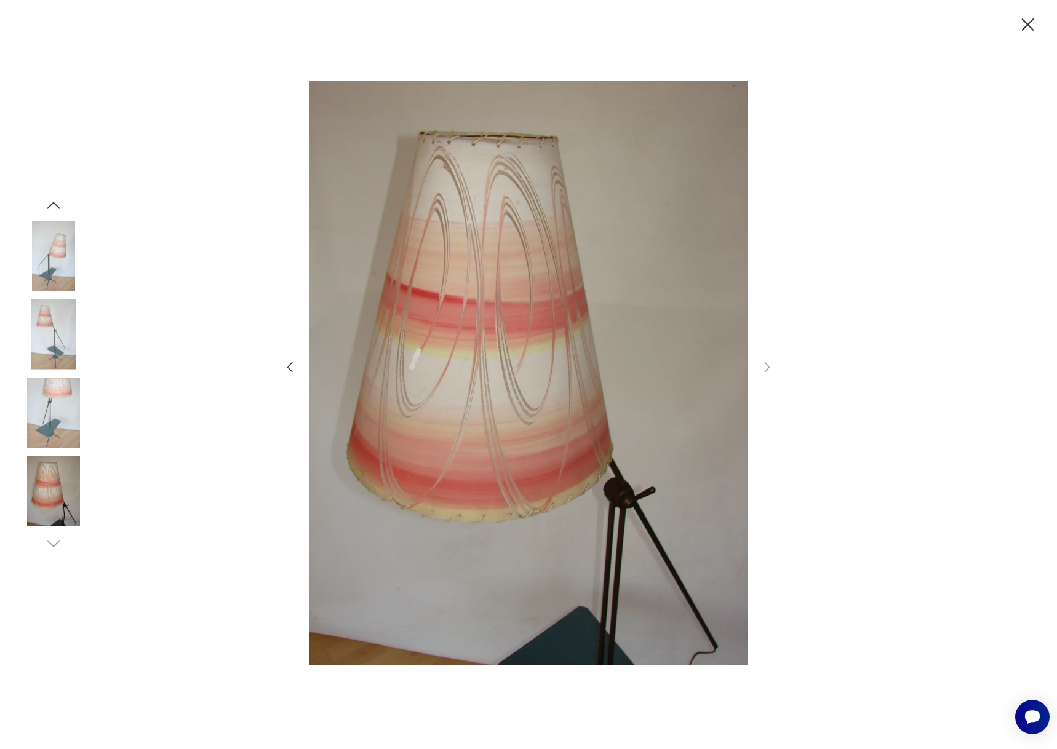
click at [289, 372] on icon "button" at bounding box center [289, 367] width 15 height 15
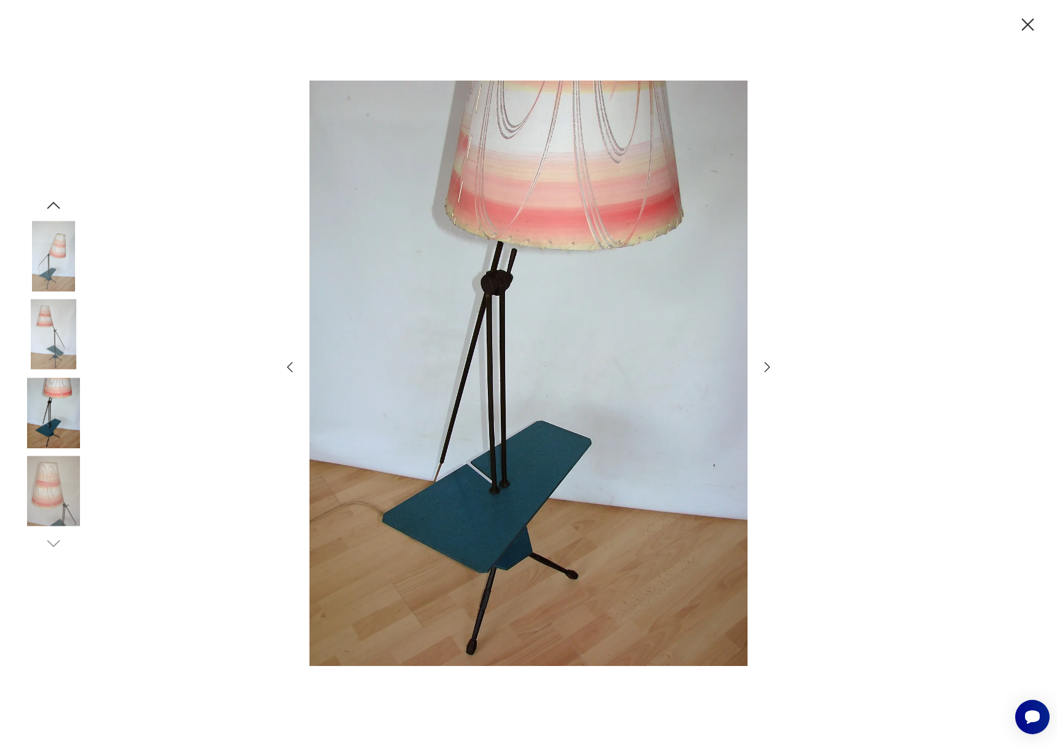
click at [289, 372] on icon "button" at bounding box center [289, 367] width 15 height 15
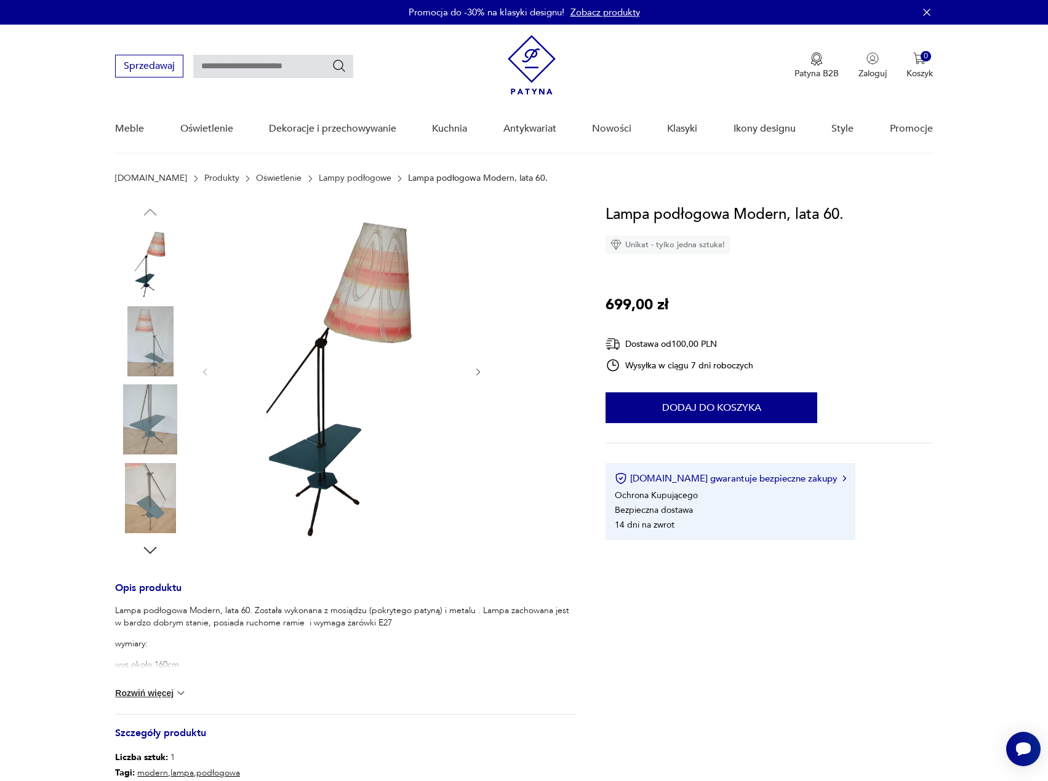
click at [231, 66] on input "text" at bounding box center [273, 66] width 160 height 23
type input "******"
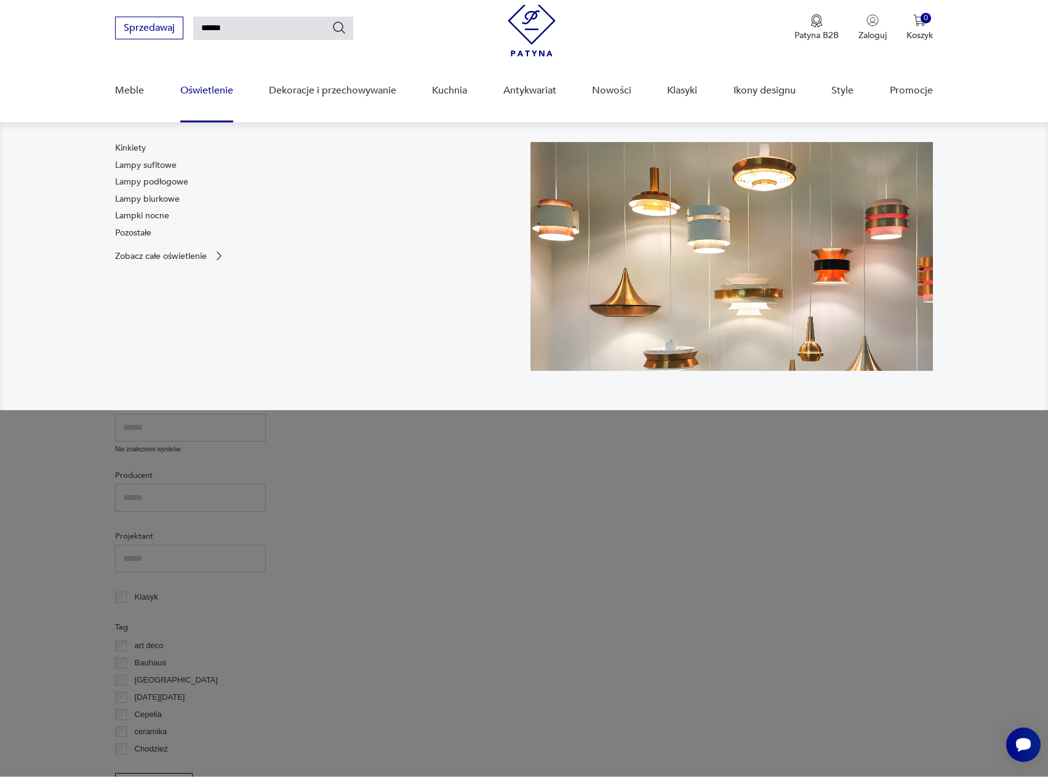
scroll to position [44, 0]
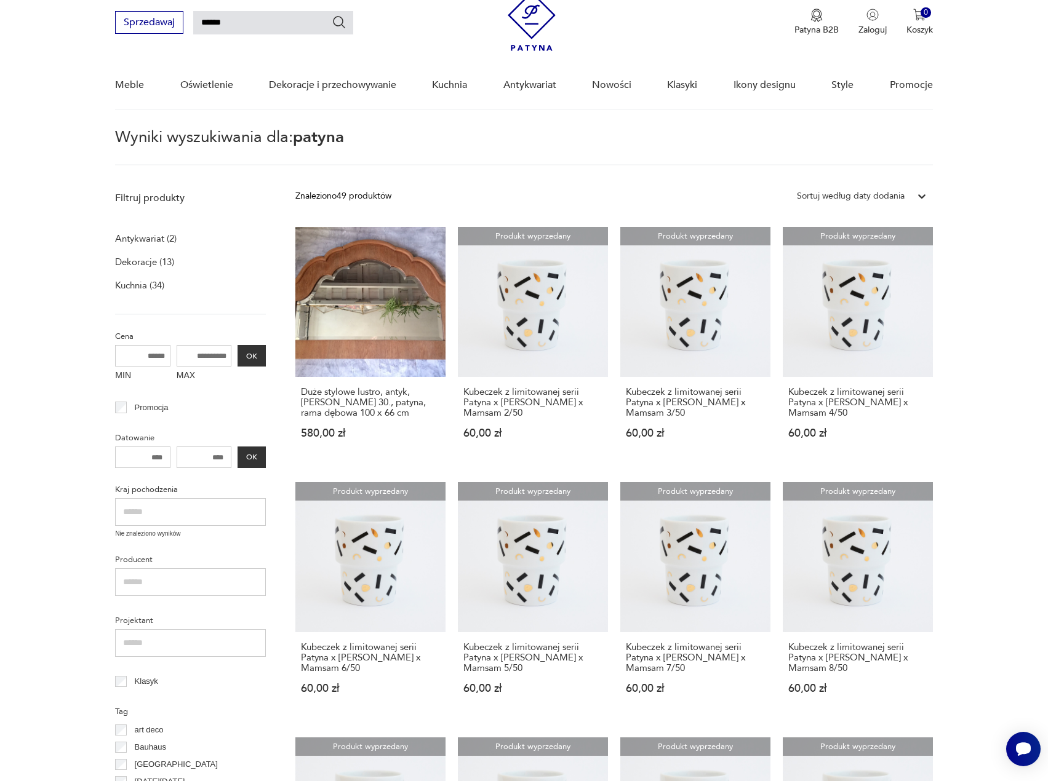
drag, startPoint x: 249, startPoint y: 28, endPoint x: 151, endPoint y: 47, distance: 99.7
click at [169, 29] on div "Sprzedawaj ******" at bounding box center [234, 22] width 238 height 23
type input "******"
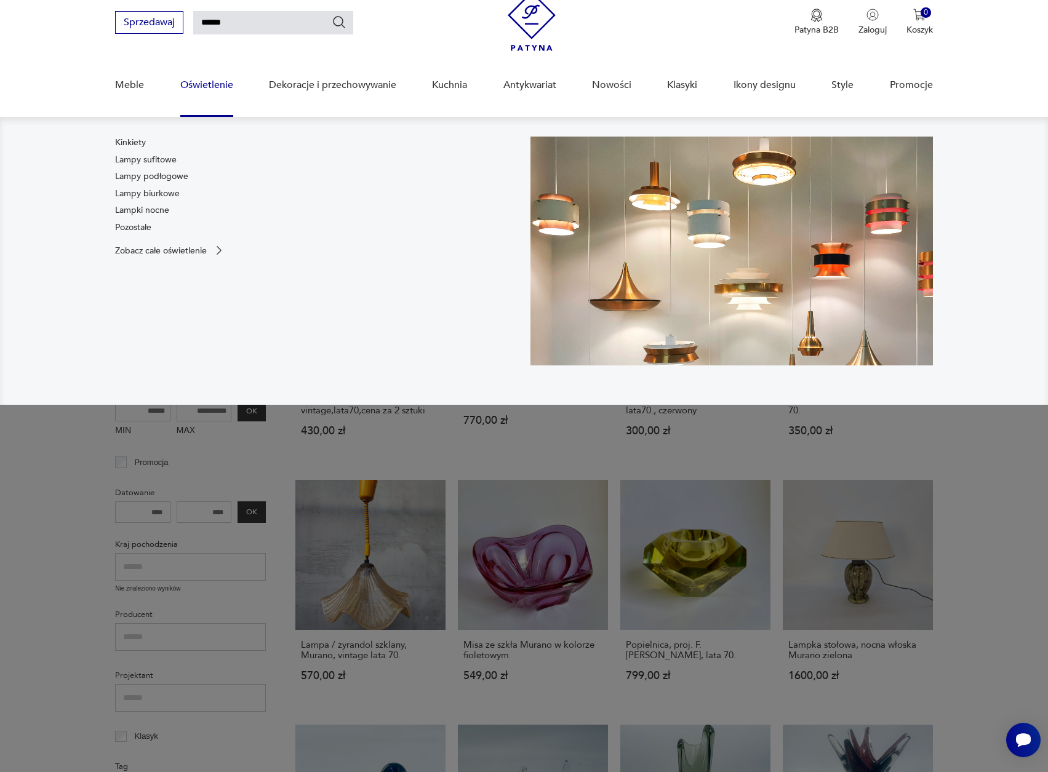
click at [453, 333] on div "Kinkiety Lampy sufitowe Lampy podłogowe Lampy biurkowe Lampki nocne Pozostałe Z…" at bounding box center [316, 251] width 402 height 229
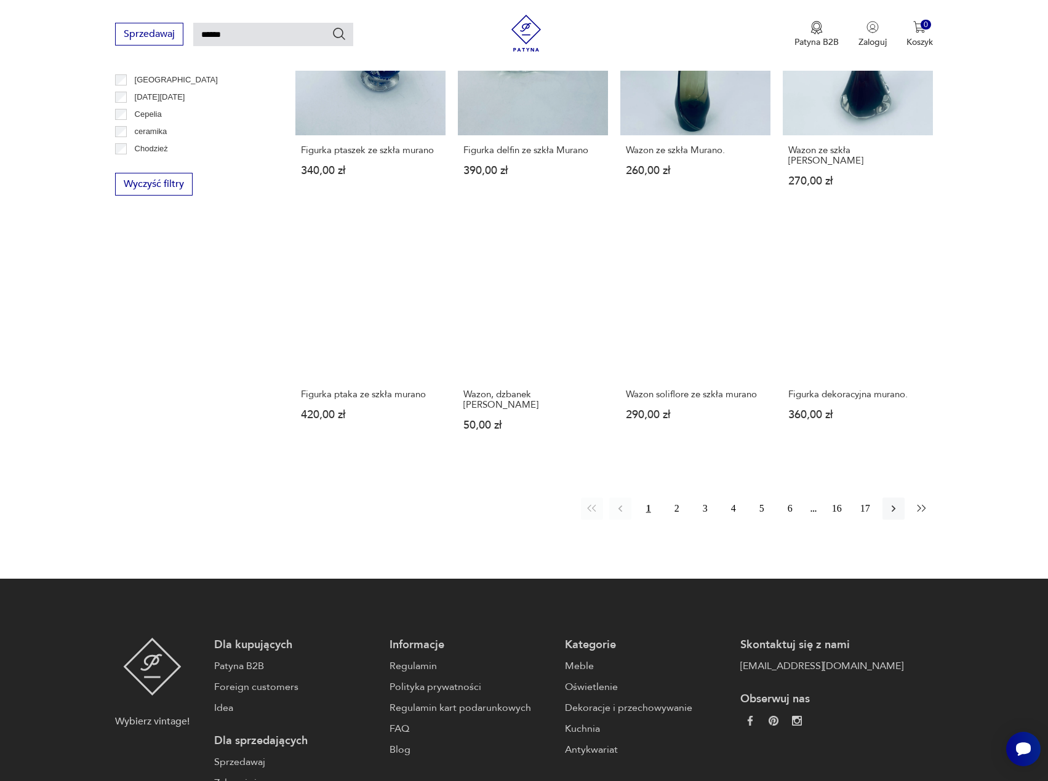
scroll to position [782, 0]
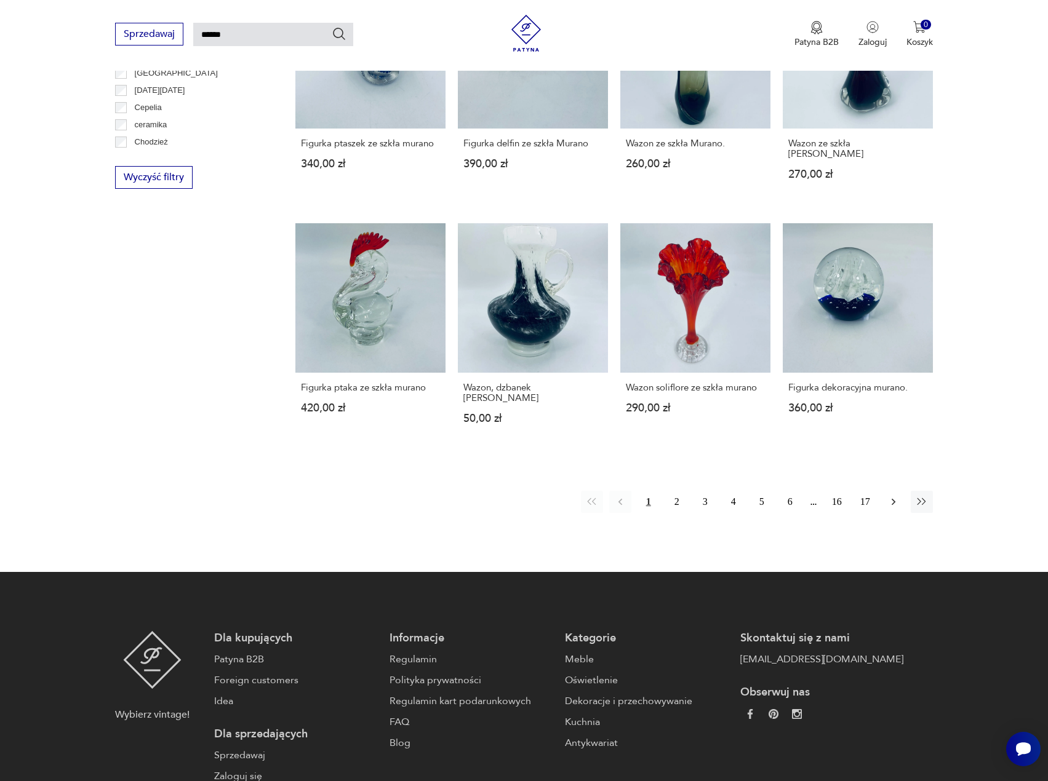
click at [887, 503] on icon "button" at bounding box center [893, 502] width 12 height 12
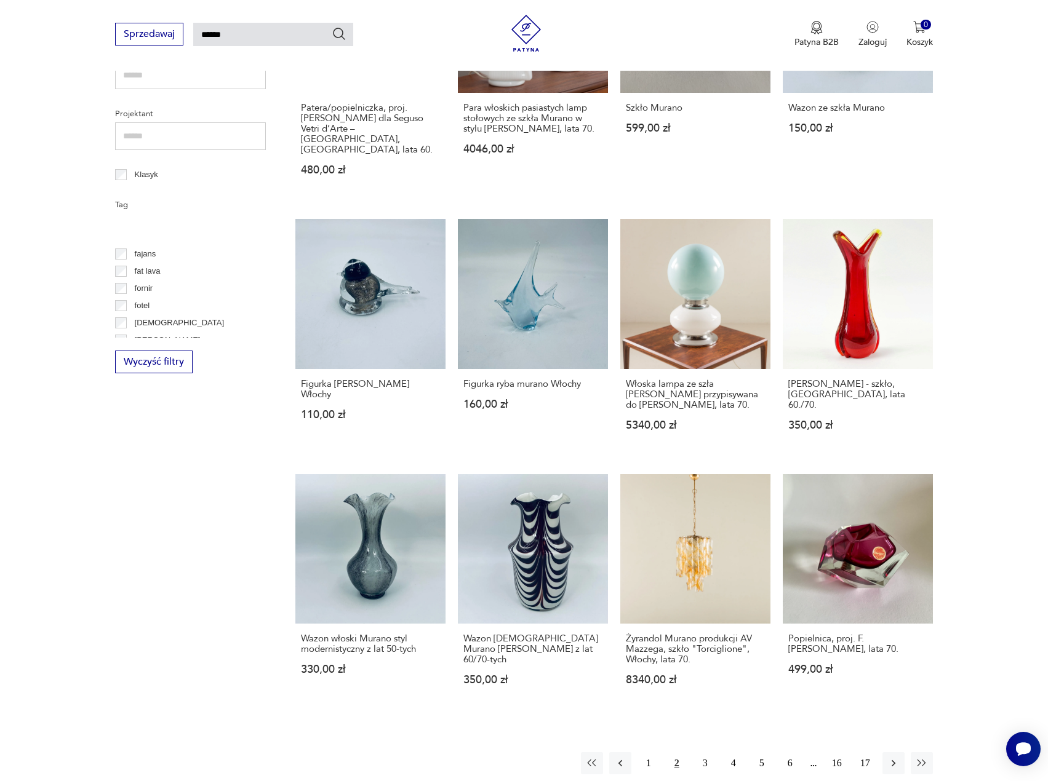
scroll to position [246, 0]
click at [887, 757] on icon "button" at bounding box center [893, 763] width 12 height 12
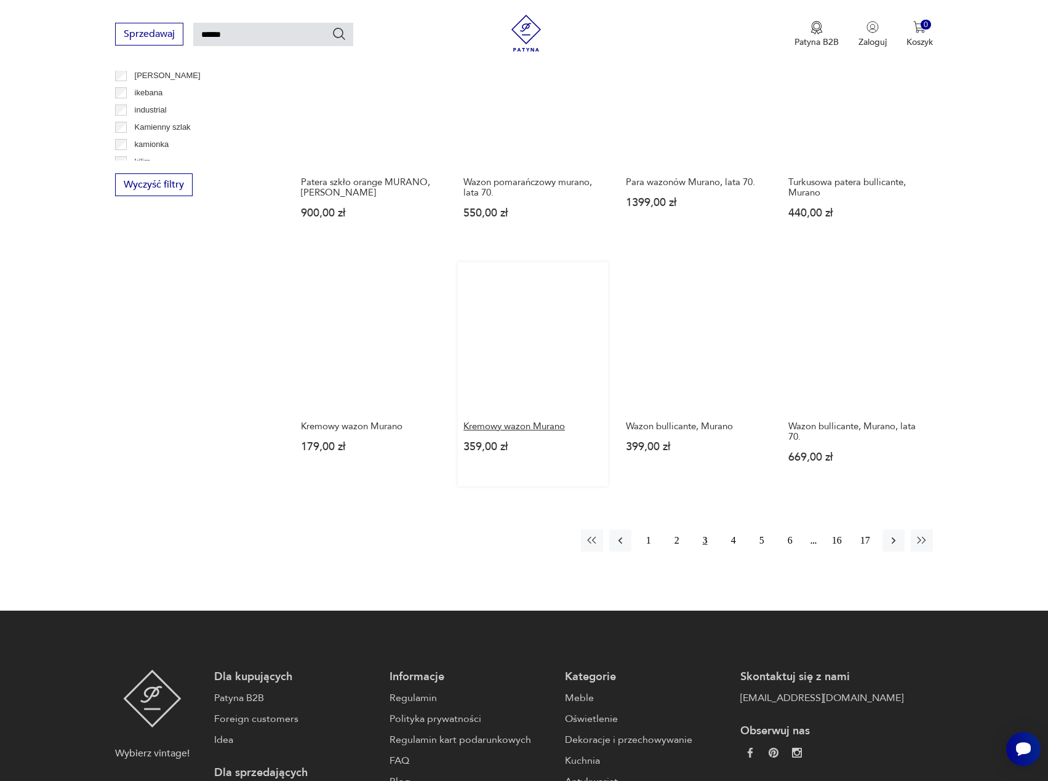
scroll to position [782, 0]
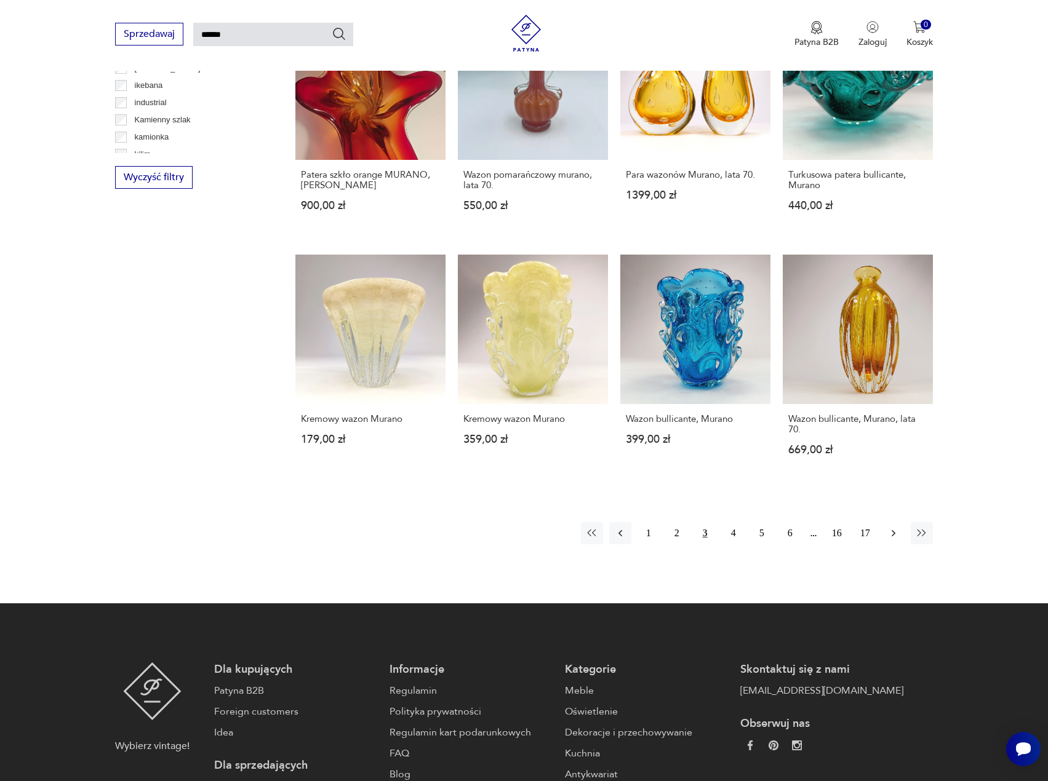
click at [897, 527] on icon "button" at bounding box center [893, 533] width 12 height 12
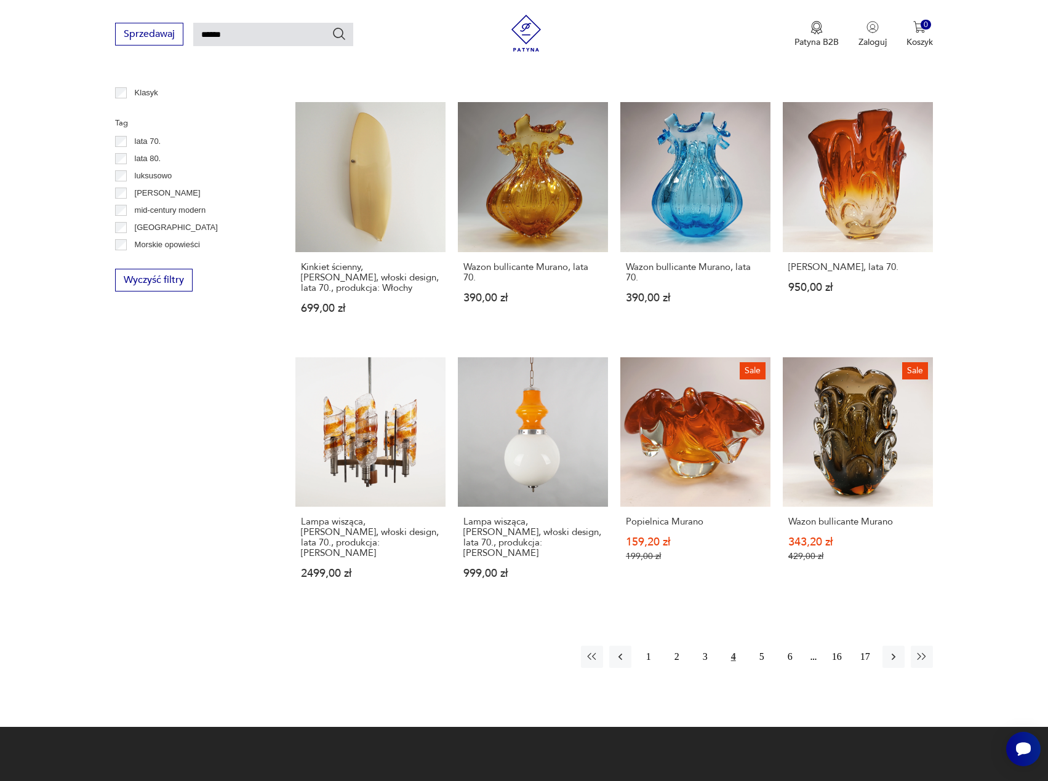
scroll to position [721, 0]
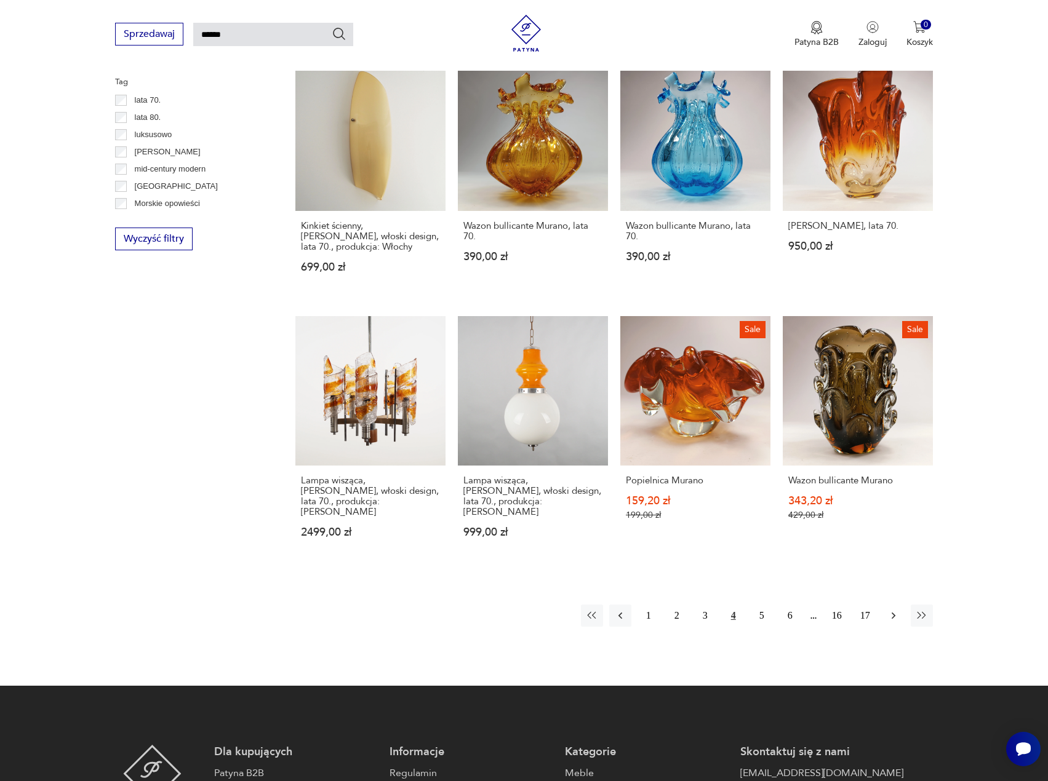
click at [893, 613] on icon "button" at bounding box center [894, 616] width 4 height 7
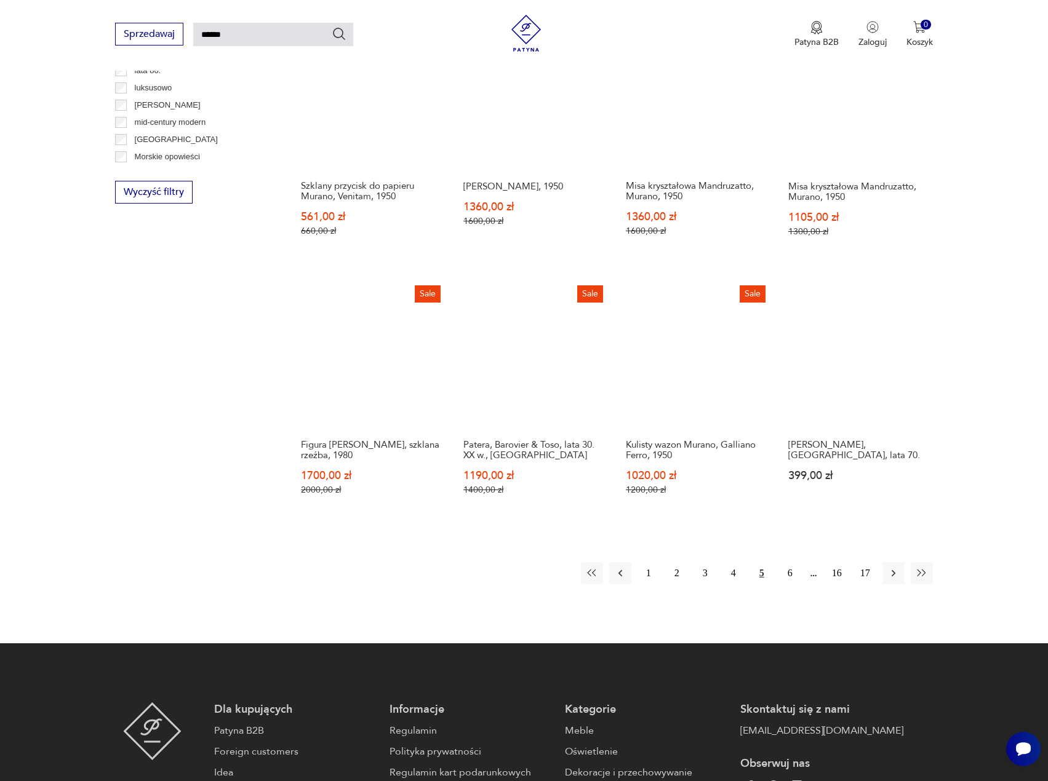
scroll to position [782, 0]
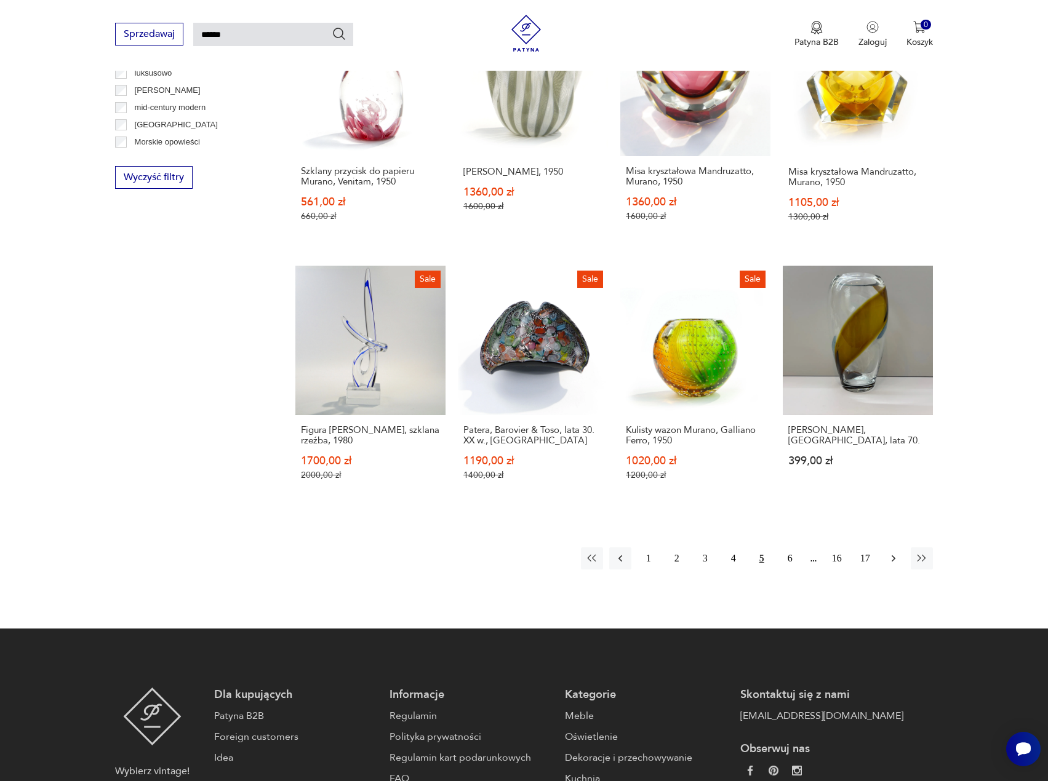
click at [898, 553] on icon "button" at bounding box center [893, 559] width 12 height 12
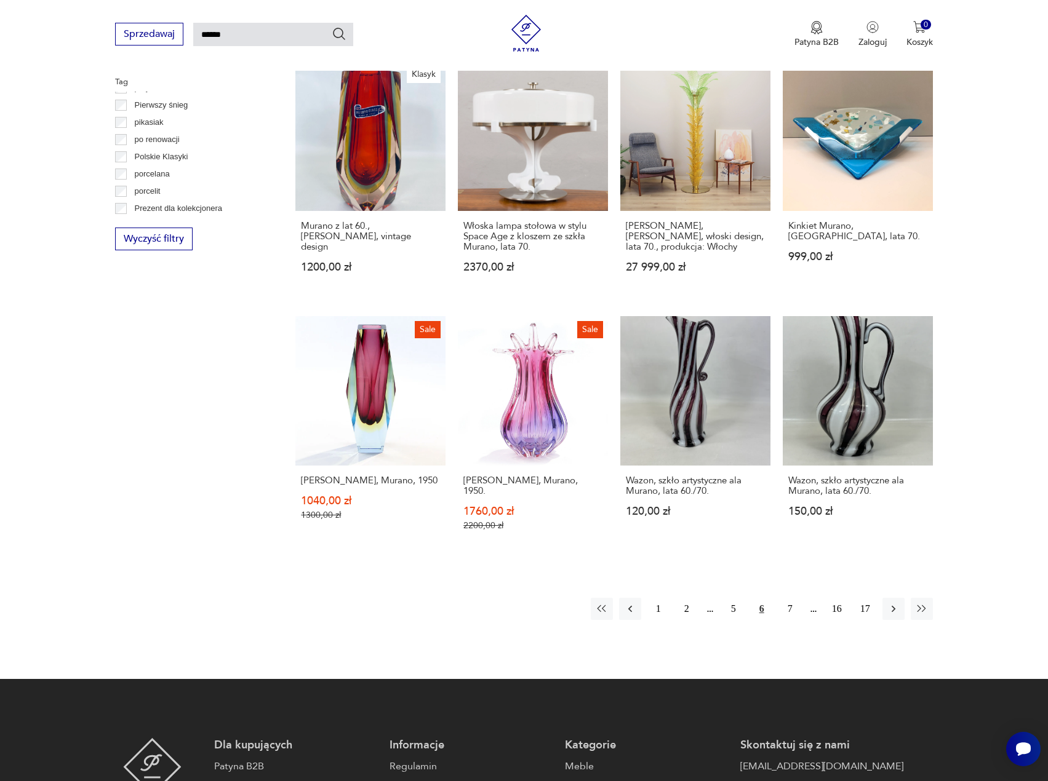
scroll to position [782, 0]
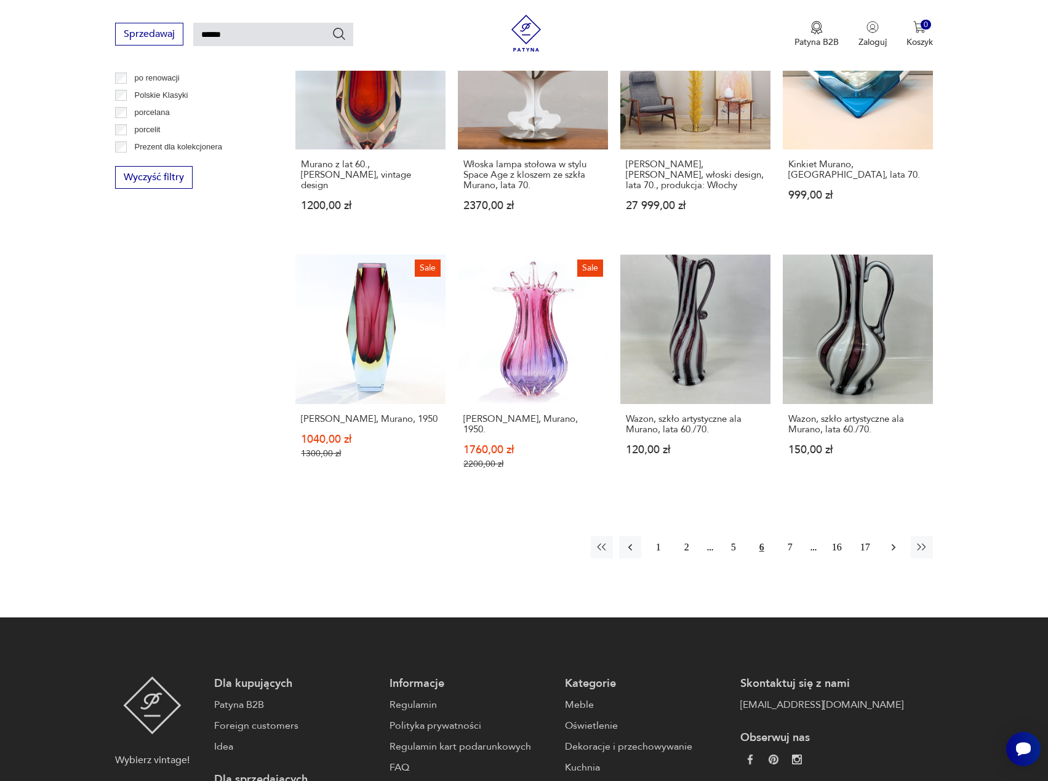
click at [896, 541] on icon "button" at bounding box center [893, 547] width 12 height 12
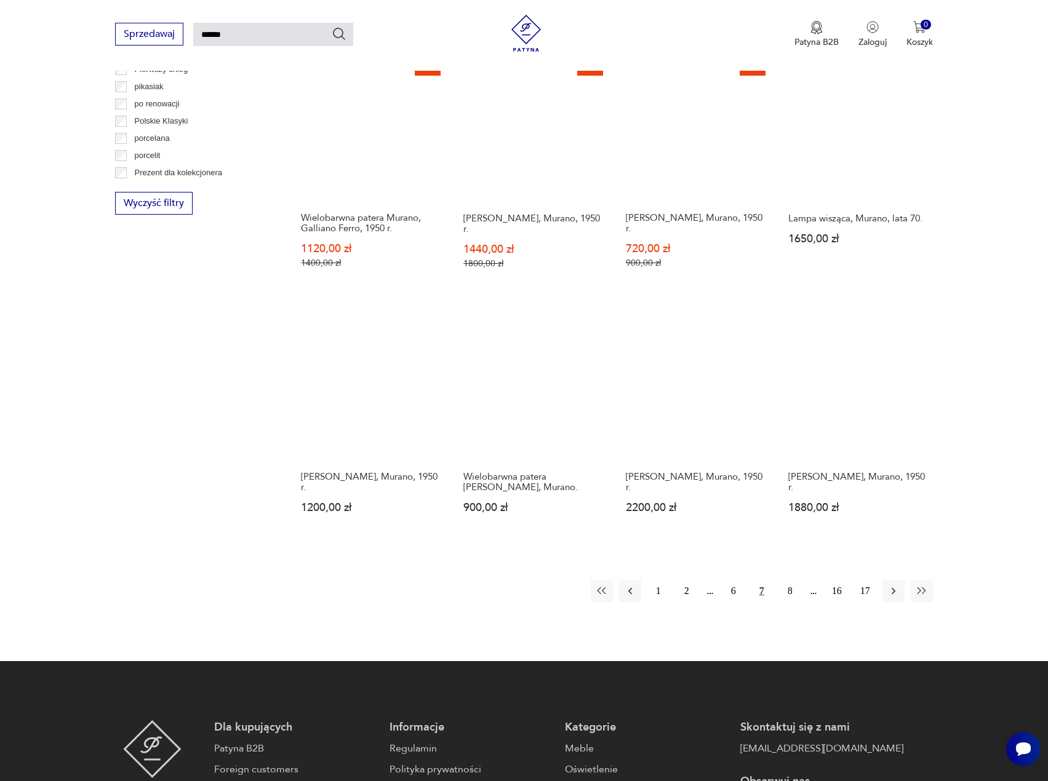
scroll to position [782, 0]
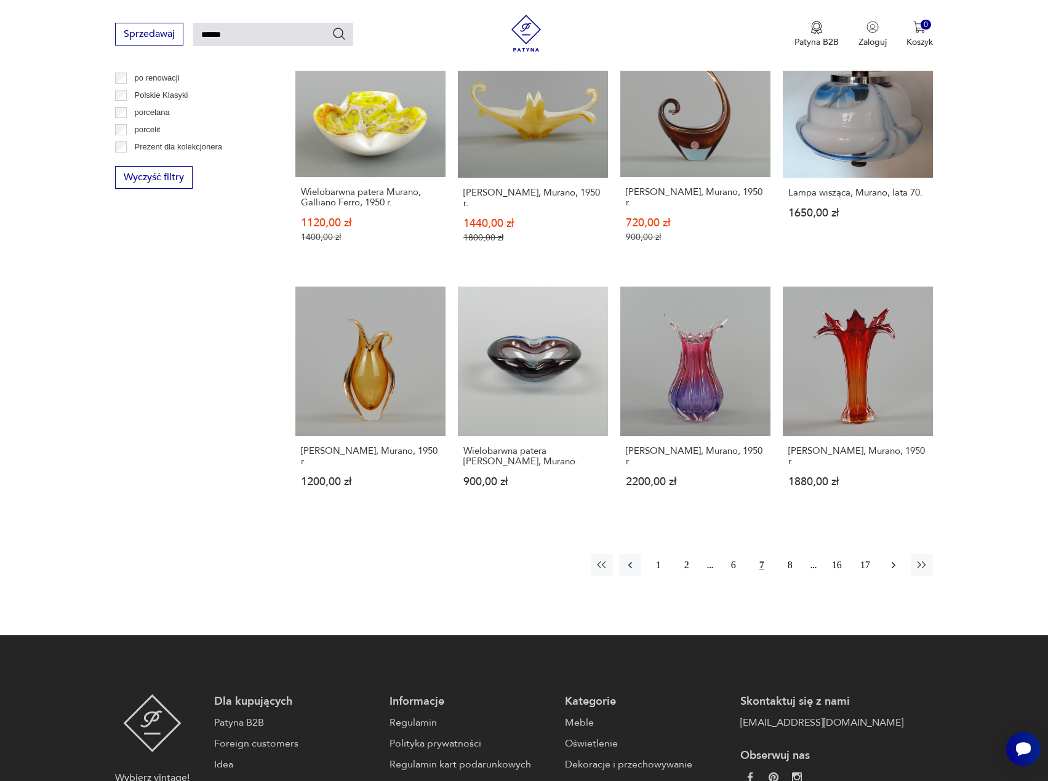
click at [893, 562] on icon "button" at bounding box center [894, 565] width 4 height 7
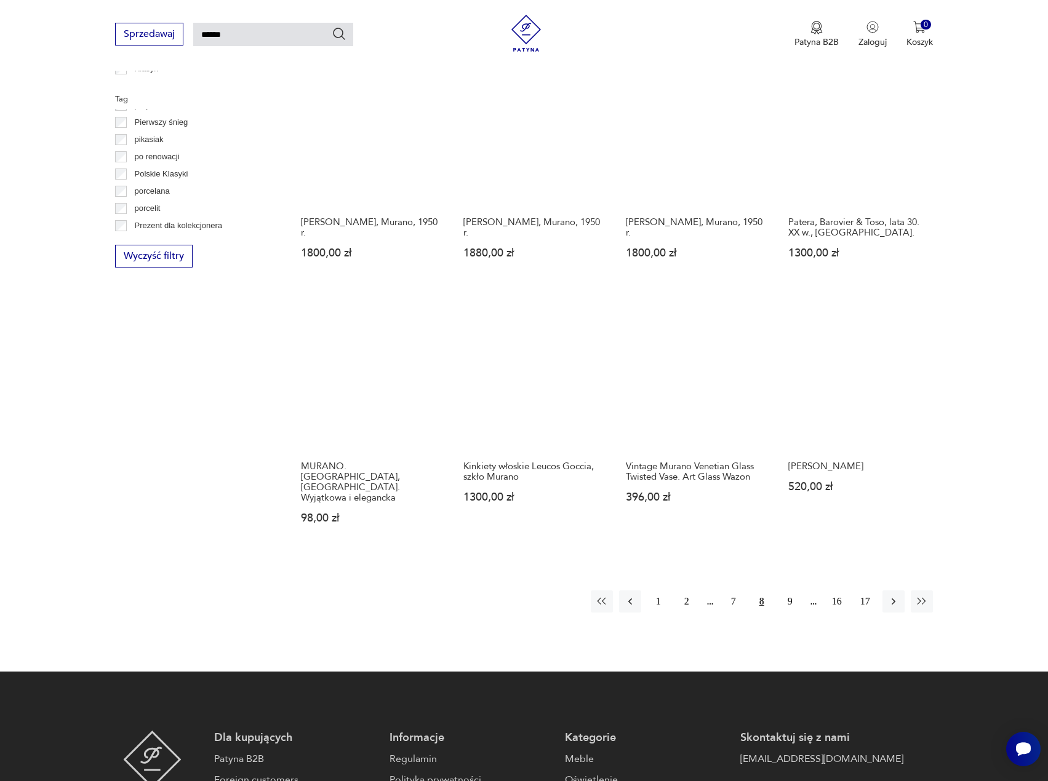
scroll to position [721, 0]
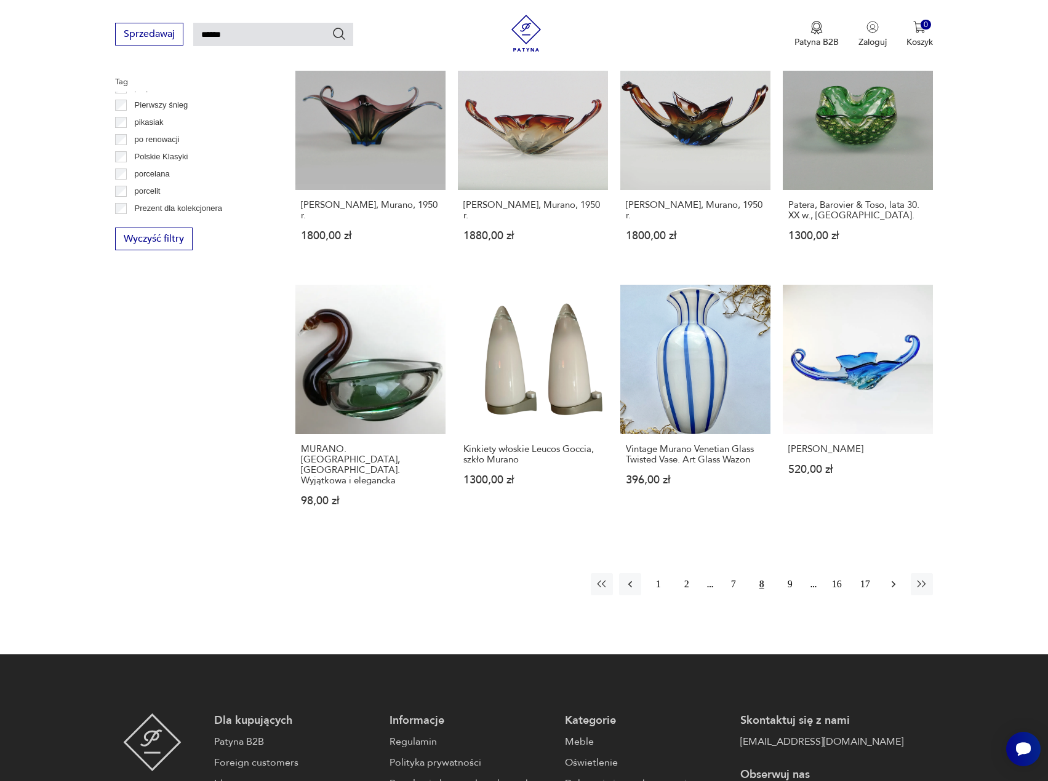
click at [891, 578] on icon "button" at bounding box center [893, 584] width 12 height 12
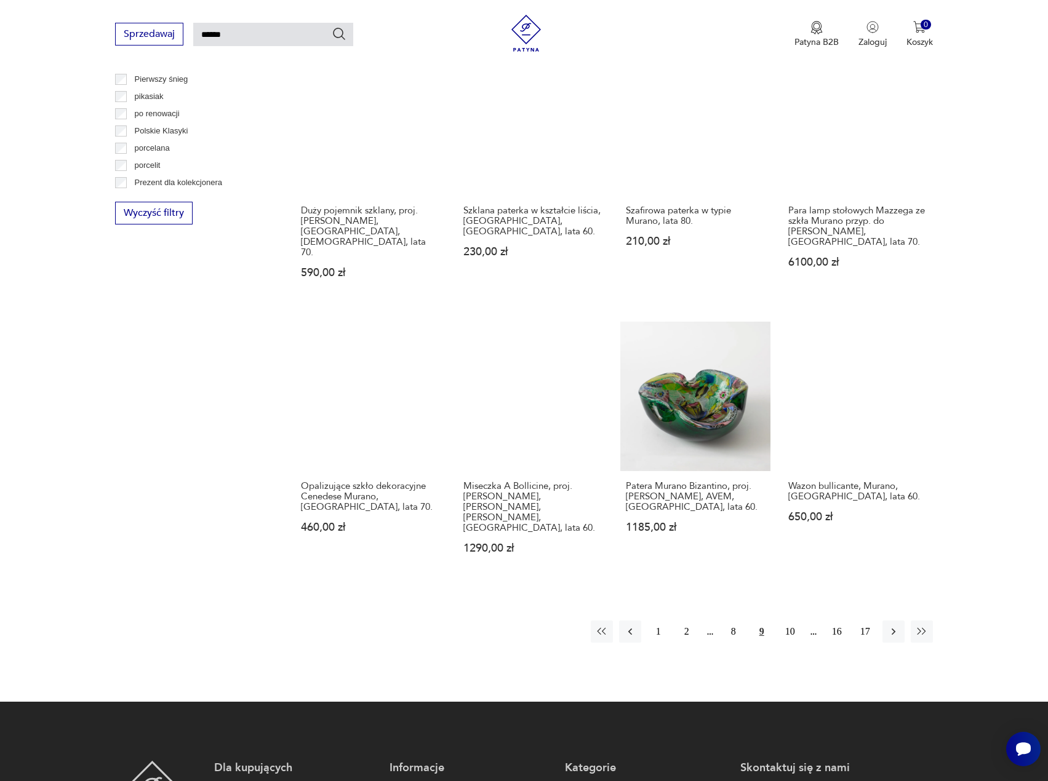
scroll to position [721, 0]
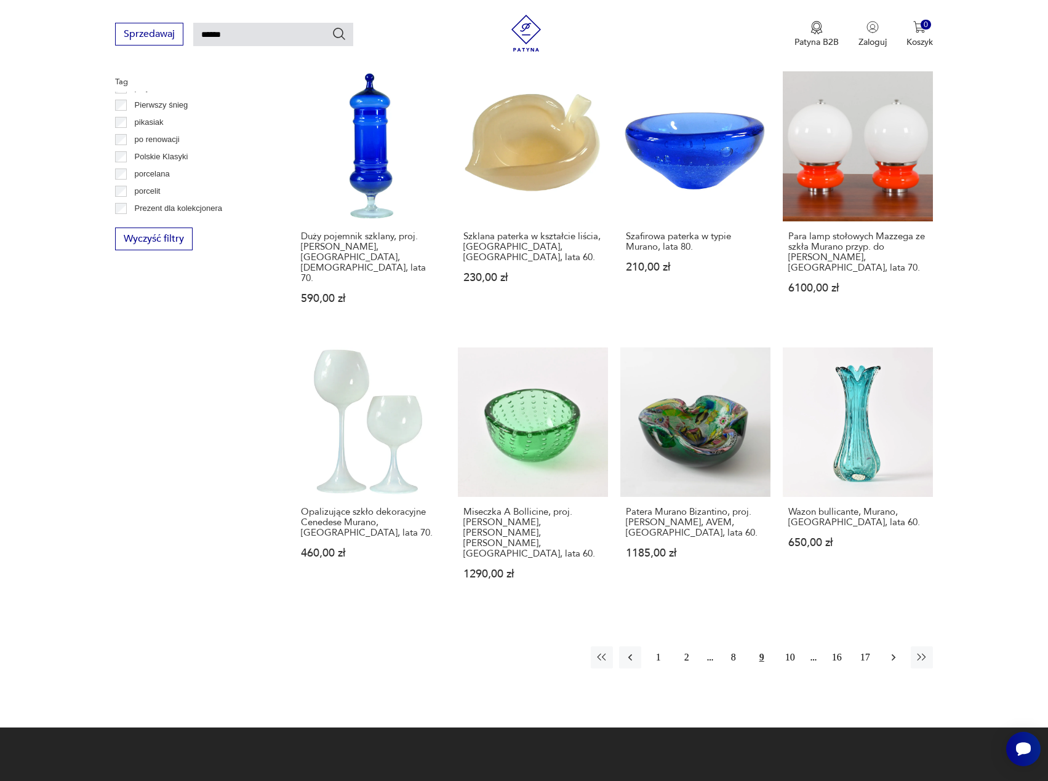
click at [895, 652] on icon "button" at bounding box center [893, 658] width 12 height 12
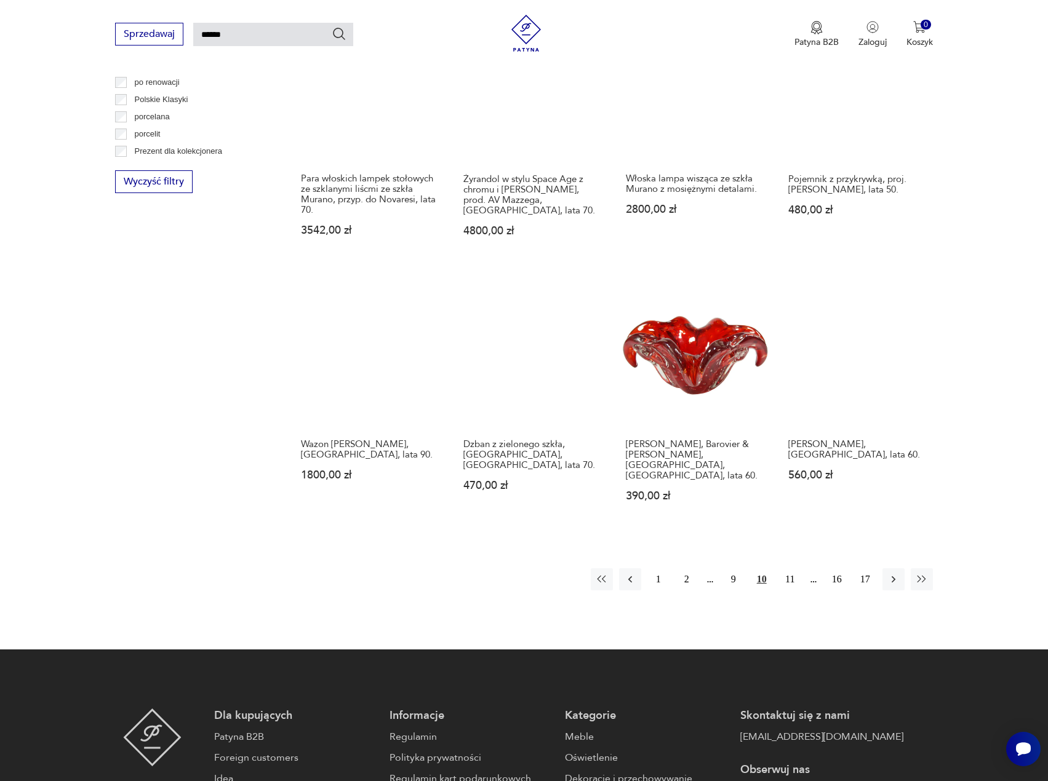
scroll to position [844, 0]
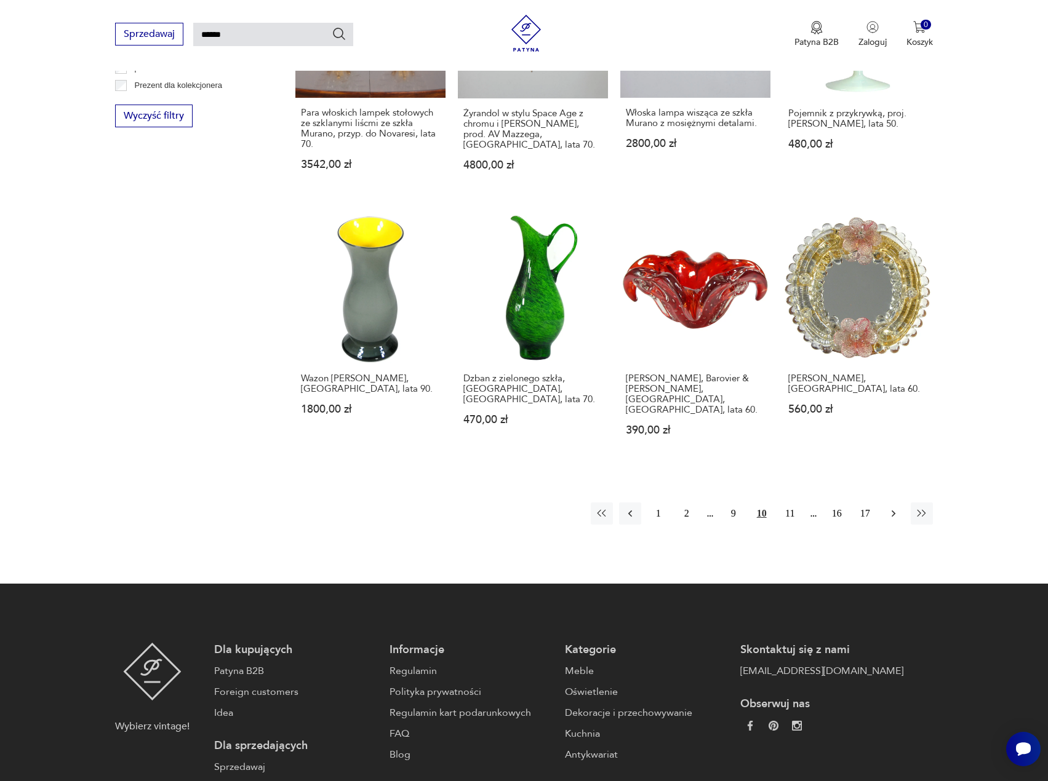
click at [888, 508] on icon "button" at bounding box center [893, 514] width 12 height 12
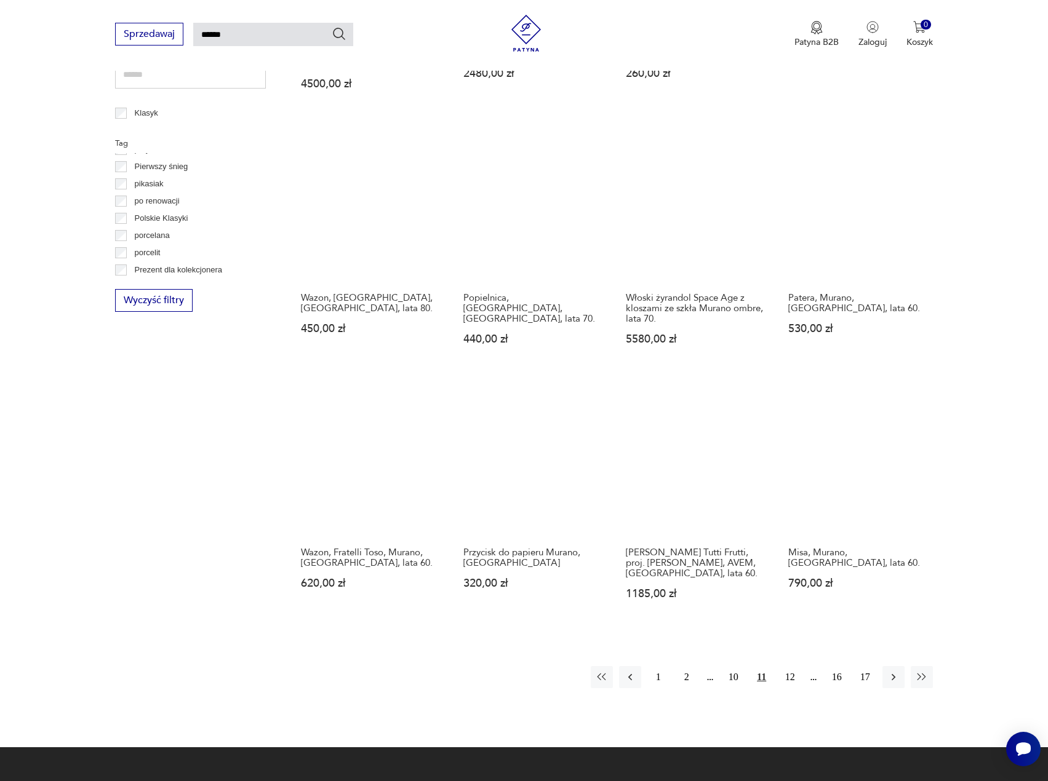
scroll to position [782, 0]
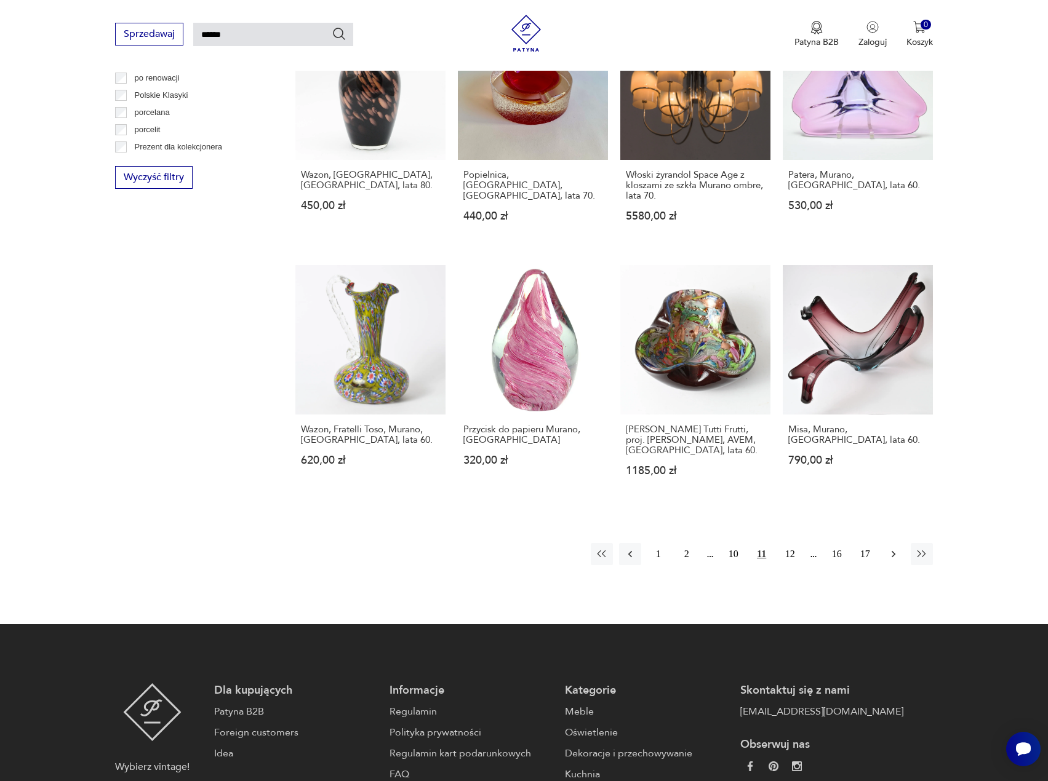
click at [896, 548] on icon "button" at bounding box center [893, 554] width 12 height 12
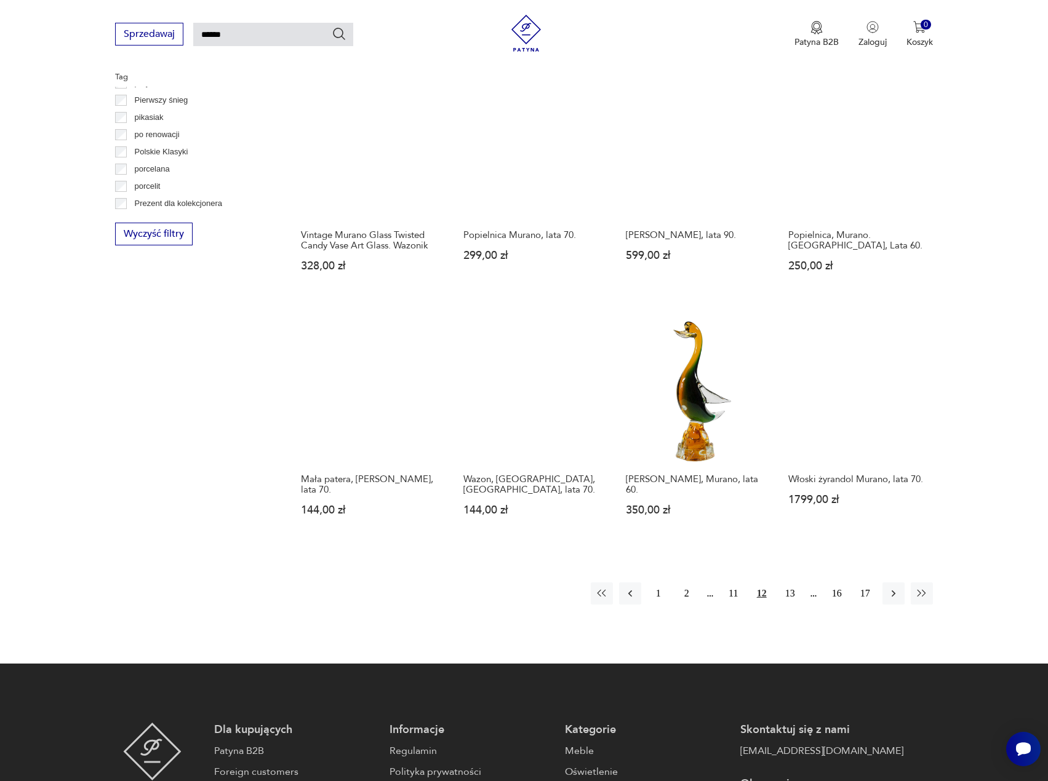
scroll to position [782, 0]
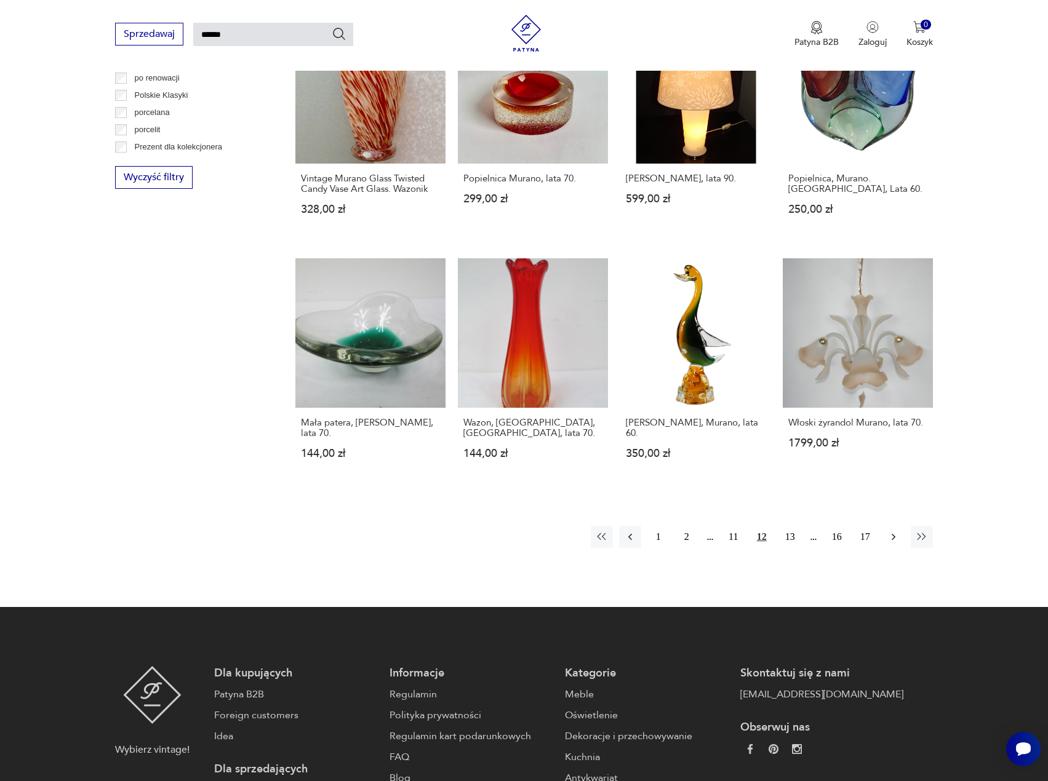
click at [889, 531] on icon "button" at bounding box center [893, 537] width 12 height 12
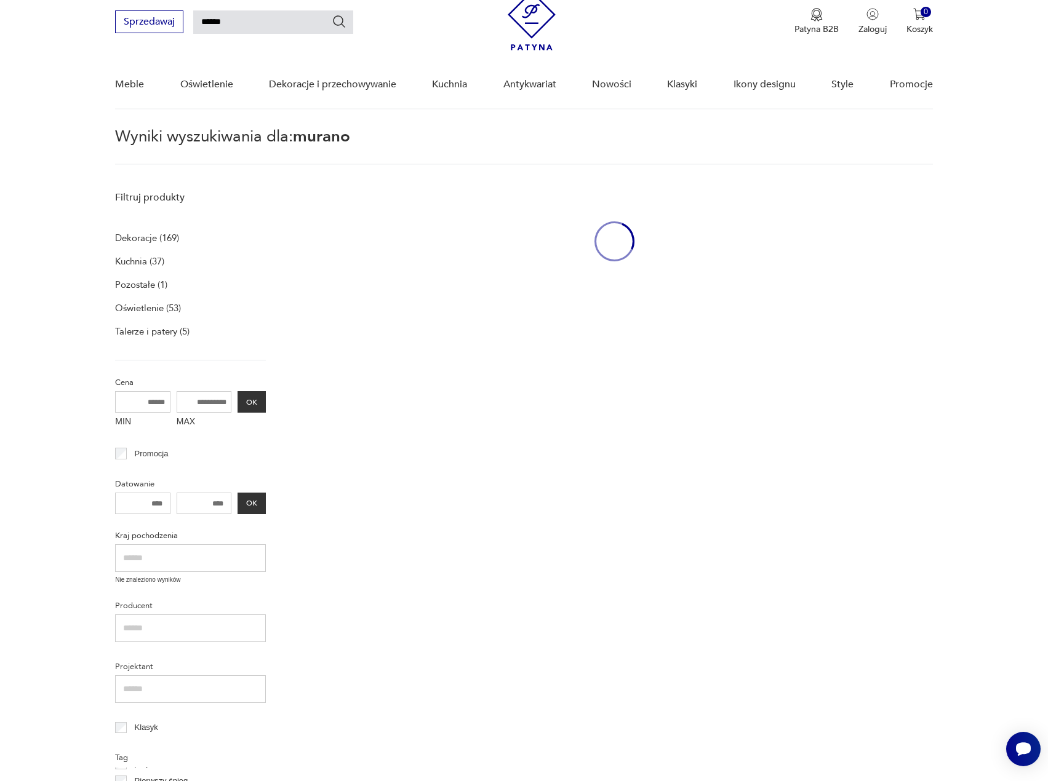
scroll to position [44, 0]
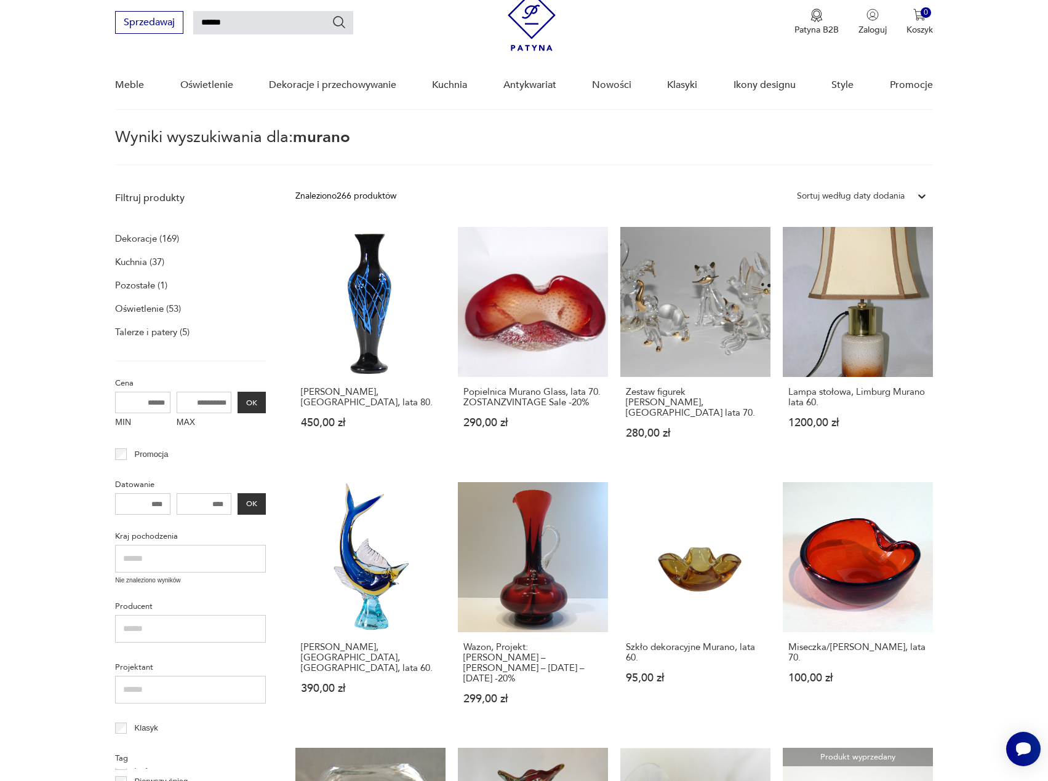
click at [44, 437] on section "Filtruj produkty Dekoracje (169) Kuchnia (37) Pozostałe (1) Oświetlenie (53) Ta…" at bounding box center [524, 763] width 1048 height 1157
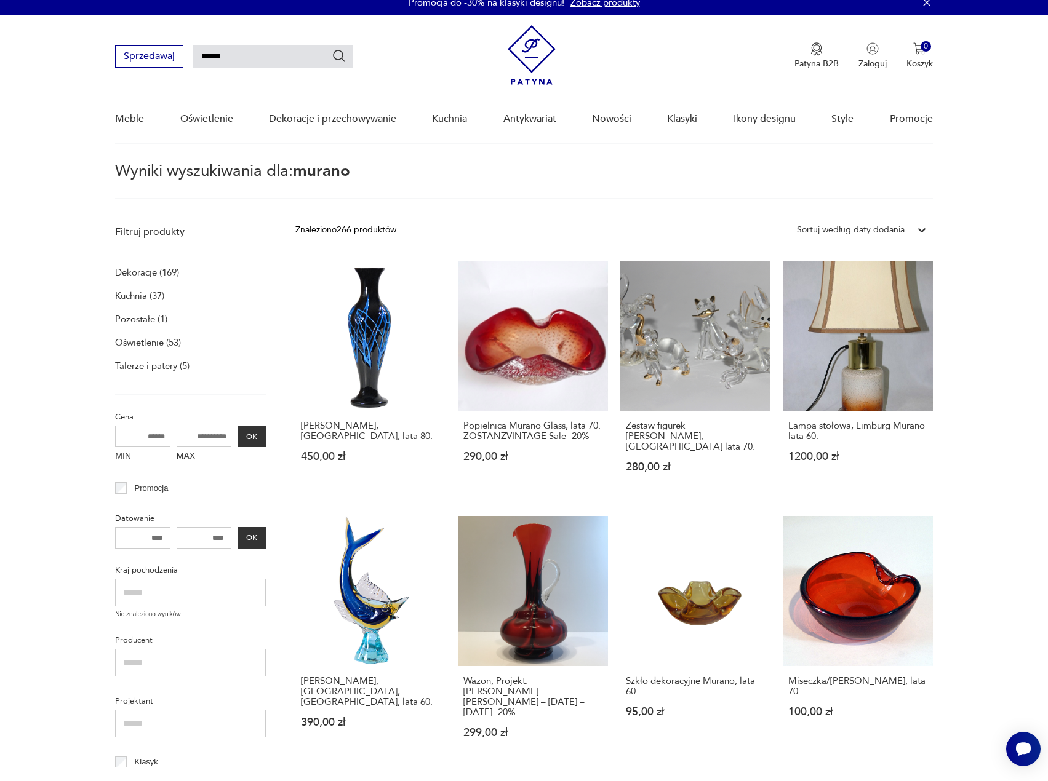
scroll to position [0, 0]
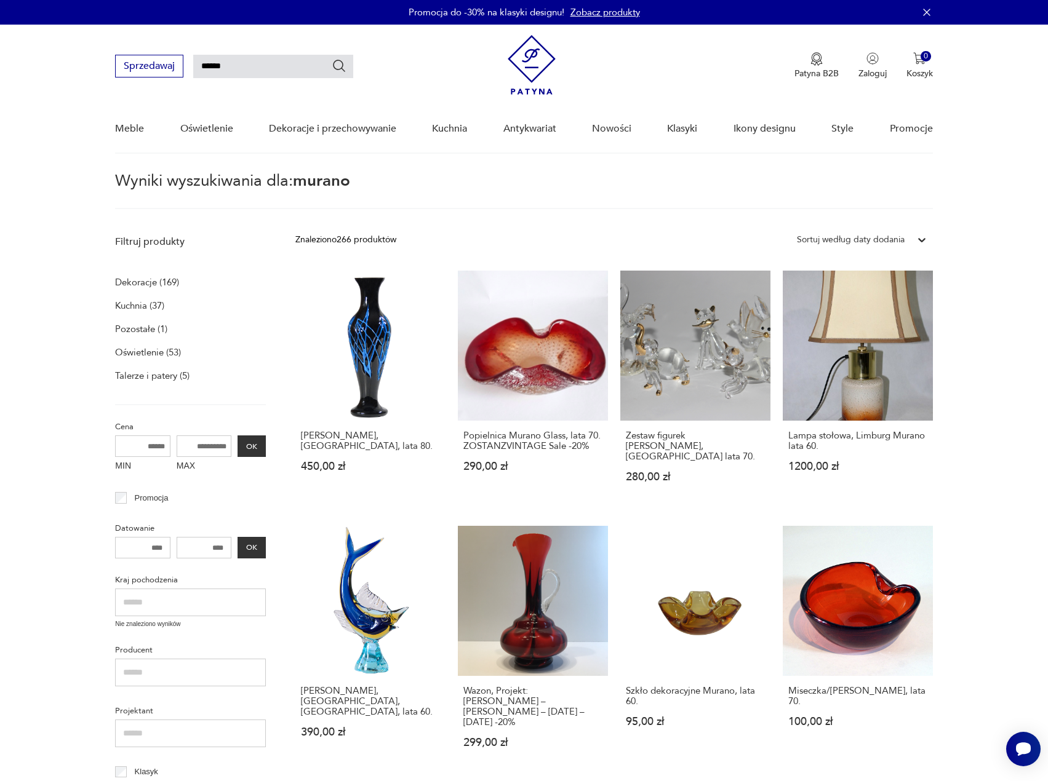
click at [557, 190] on p "Wyniki wyszukiwania dla: murano" at bounding box center [523, 192] width 817 height 36
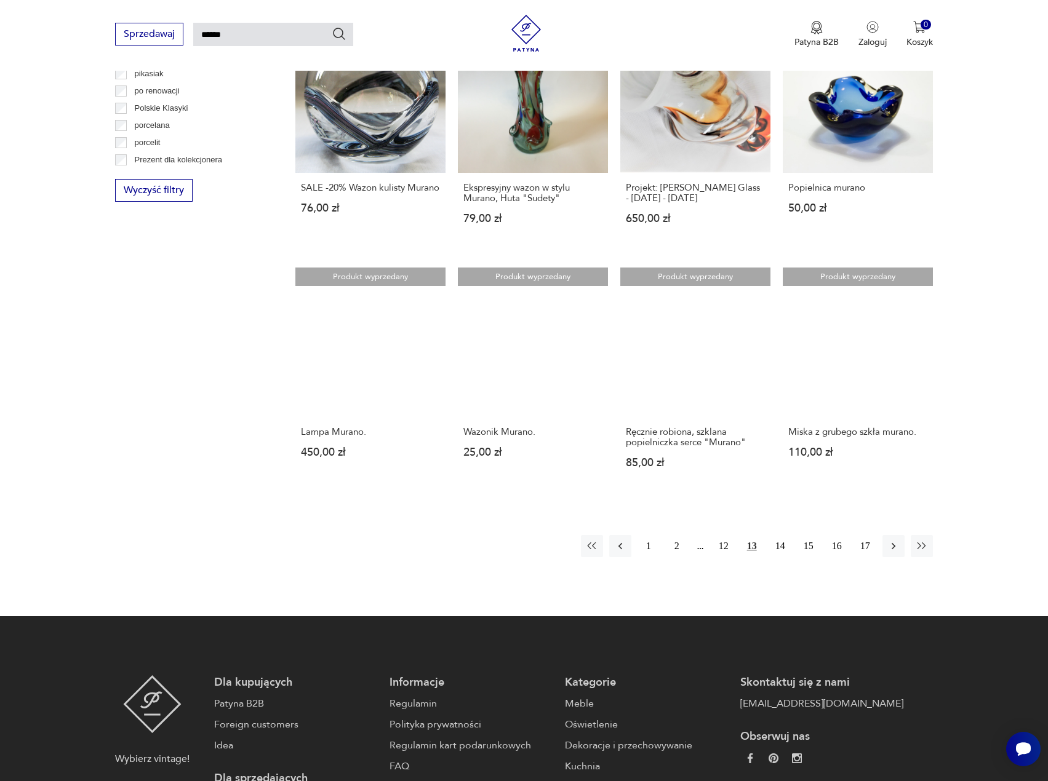
scroll to position [800, 0]
